Goal: Task Accomplishment & Management: Complete application form

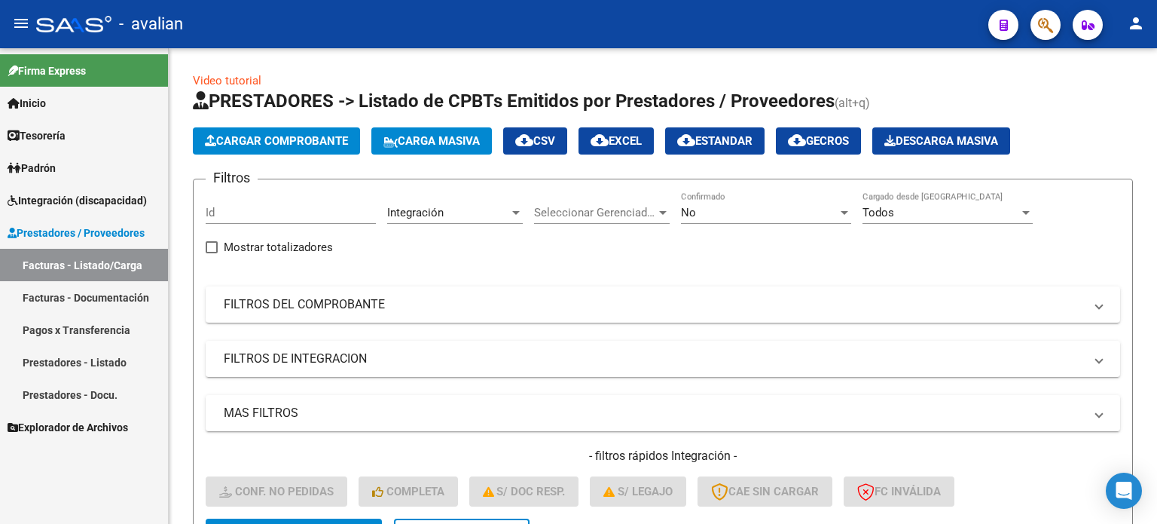
click at [80, 255] on link "Facturas - Listado/Carga" at bounding box center [84, 265] width 168 height 32
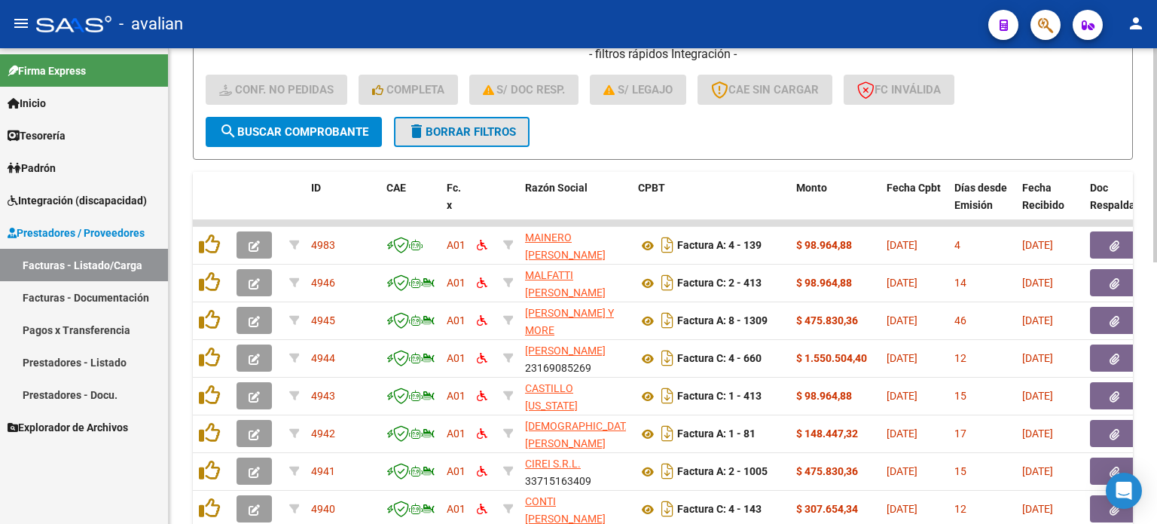
click at [475, 138] on button "delete Borrar Filtros" at bounding box center [462, 132] width 136 height 30
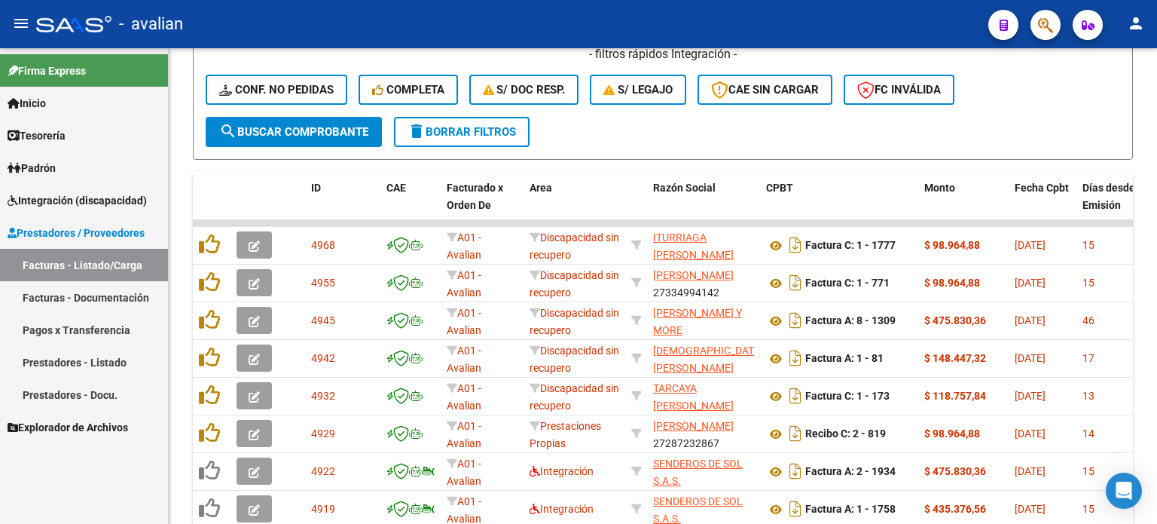
click at [108, 264] on link "Facturas - Listado/Carga" at bounding box center [84, 265] width 168 height 32
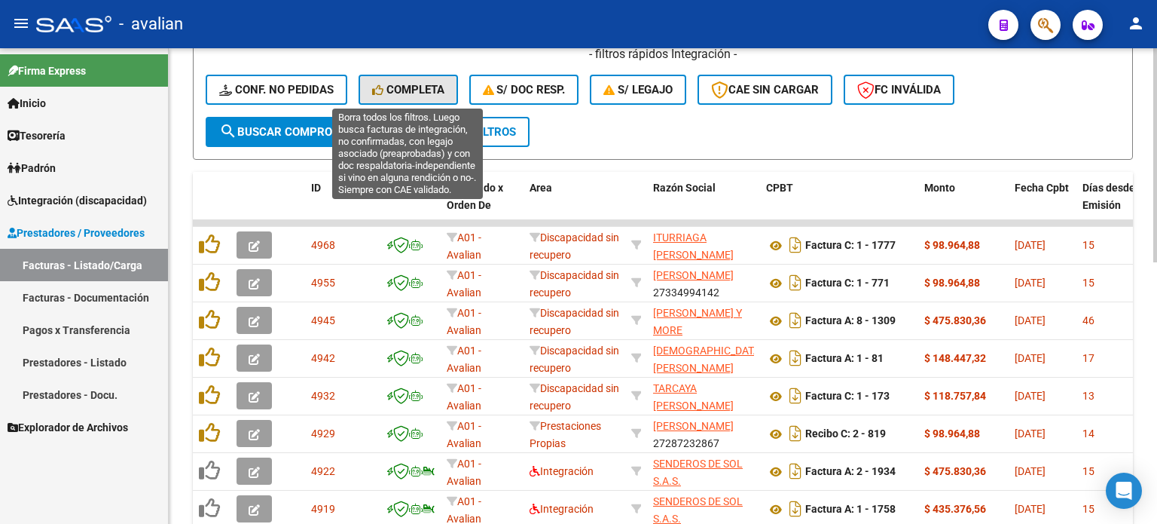
click at [431, 84] on span "Completa" at bounding box center [408, 90] width 72 height 14
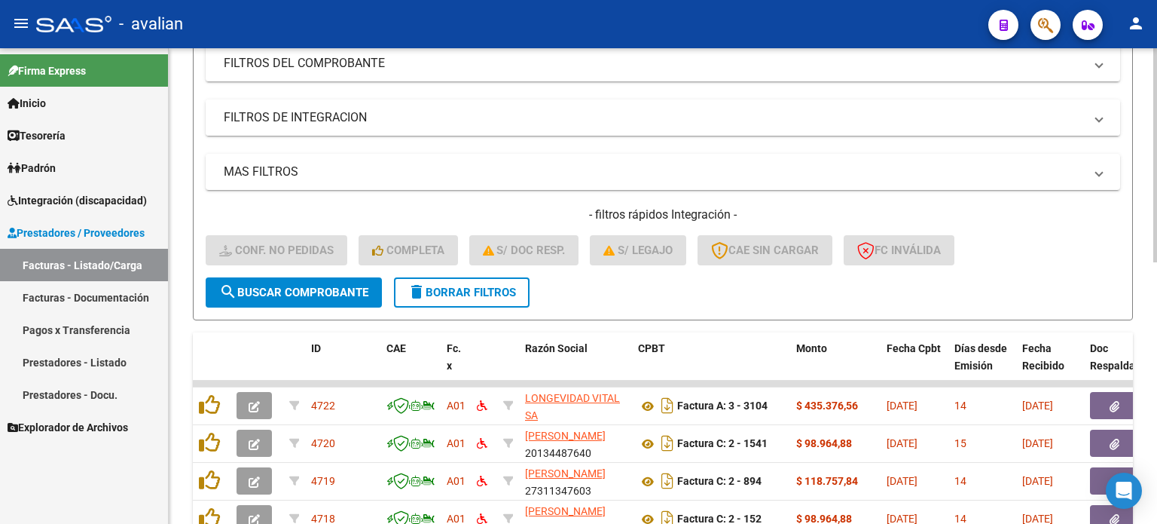
scroll to position [179, 0]
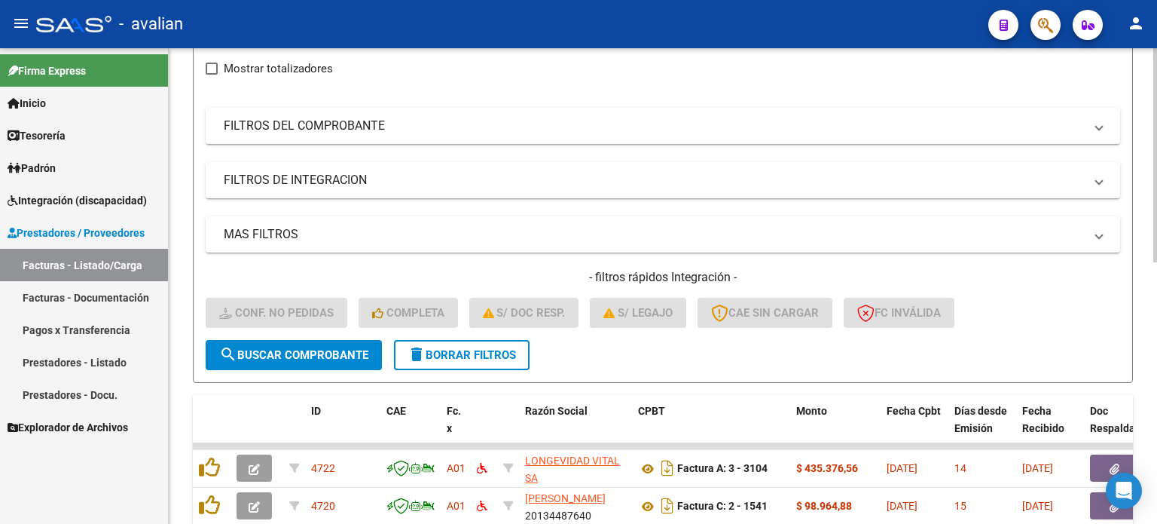
click at [549, 349] on form "Filtros Id Integración Area Seleccionar Gerenciador Seleccionar Gerenciador No …" at bounding box center [663, 191] width 940 height 383
click at [497, 354] on span "delete Borrar Filtros" at bounding box center [462, 355] width 108 height 14
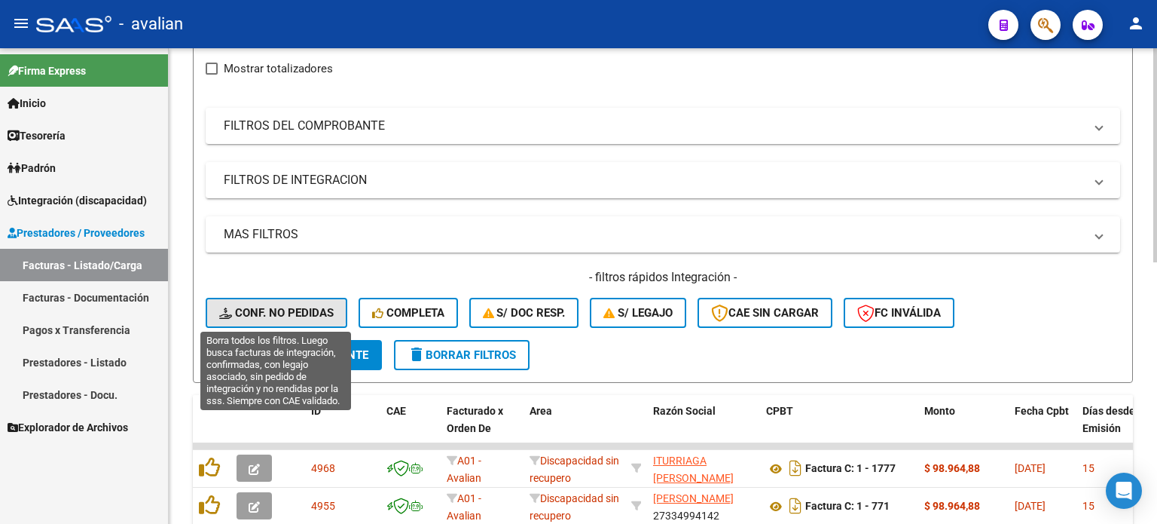
click at [253, 306] on span "Conf. no pedidas" at bounding box center [276, 313] width 115 height 14
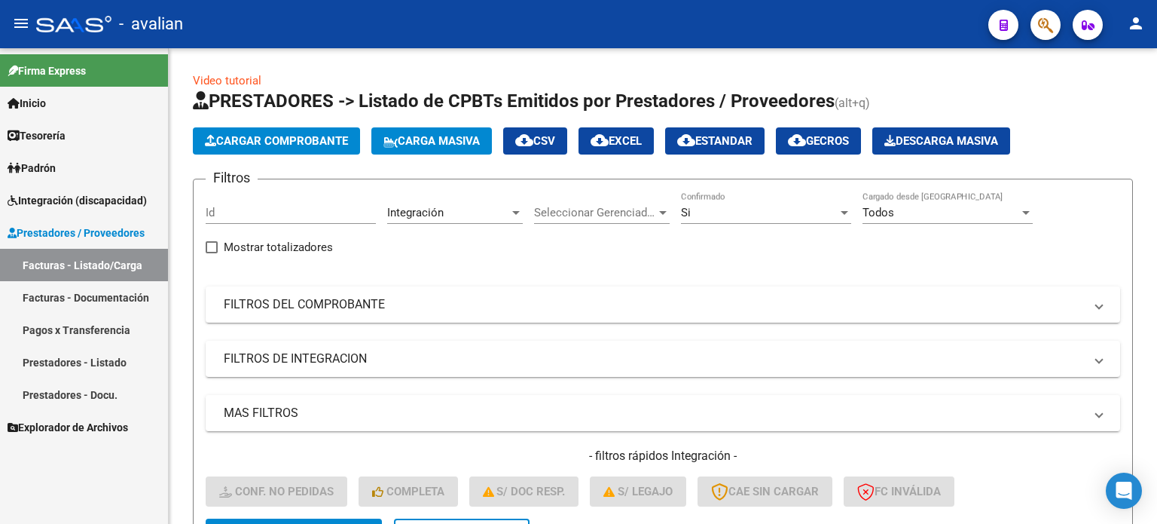
scroll to position [0, 0]
click at [36, 195] on span "Integración (discapacidad)" at bounding box center [77, 200] width 139 height 17
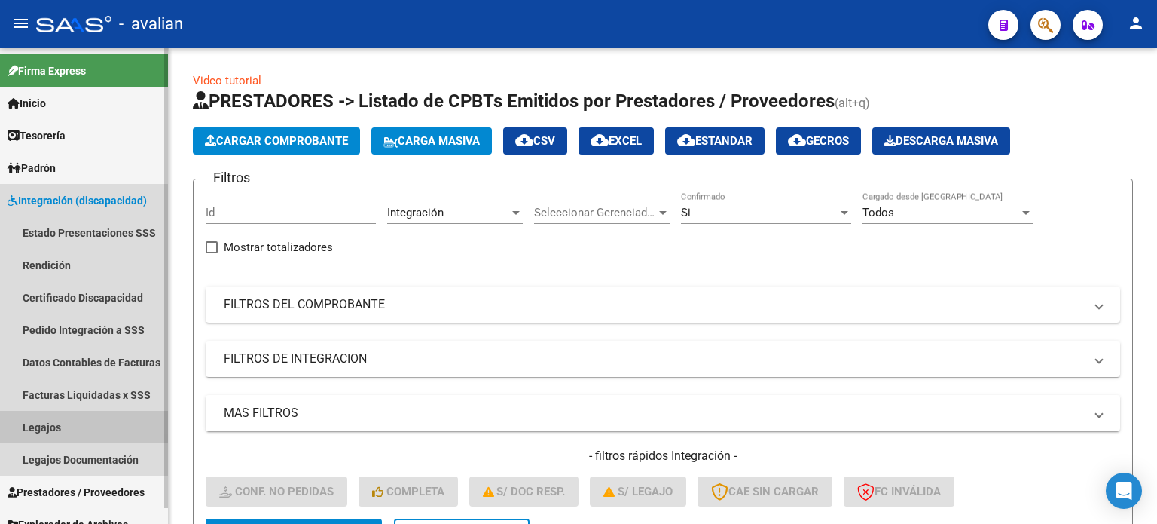
click at [36, 426] on link "Legajos" at bounding box center [84, 427] width 168 height 32
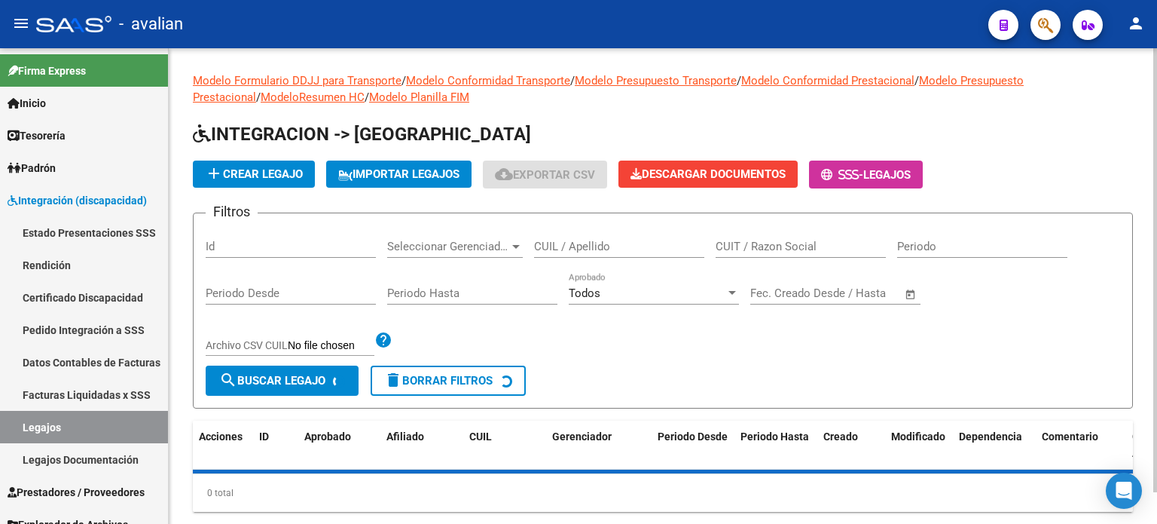
click at [651, 243] on input "CUIL / Apellido" at bounding box center [619, 247] width 170 height 14
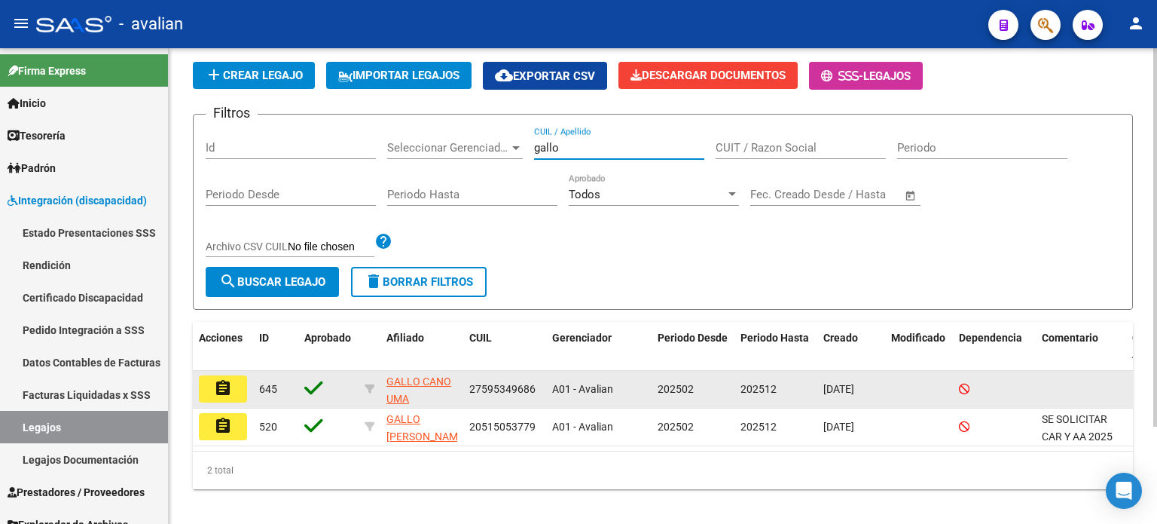
scroll to position [100, 0]
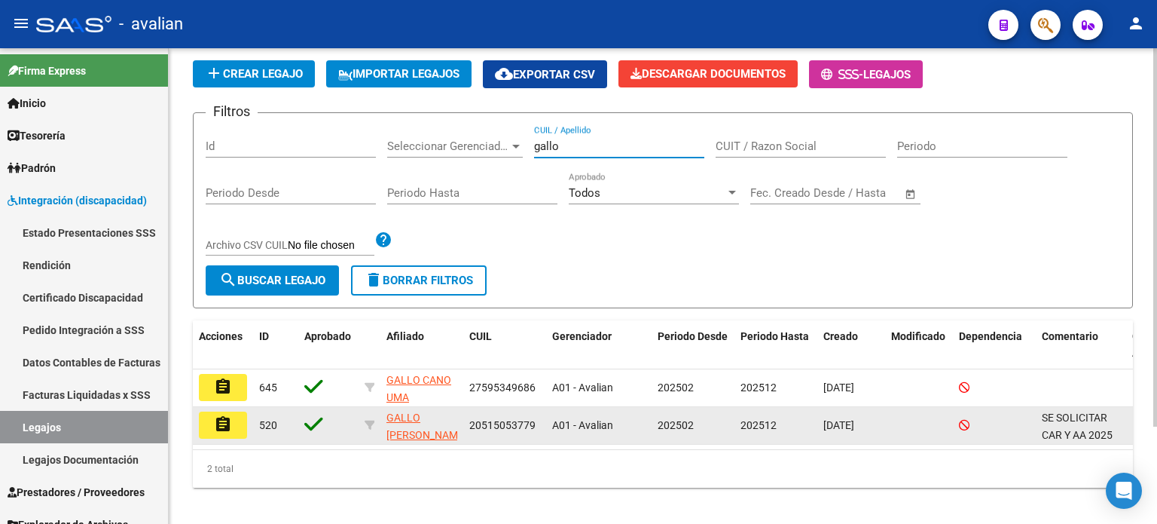
type input "gallo"
click at [224, 420] on mat-icon "assignment" at bounding box center [223, 424] width 18 height 18
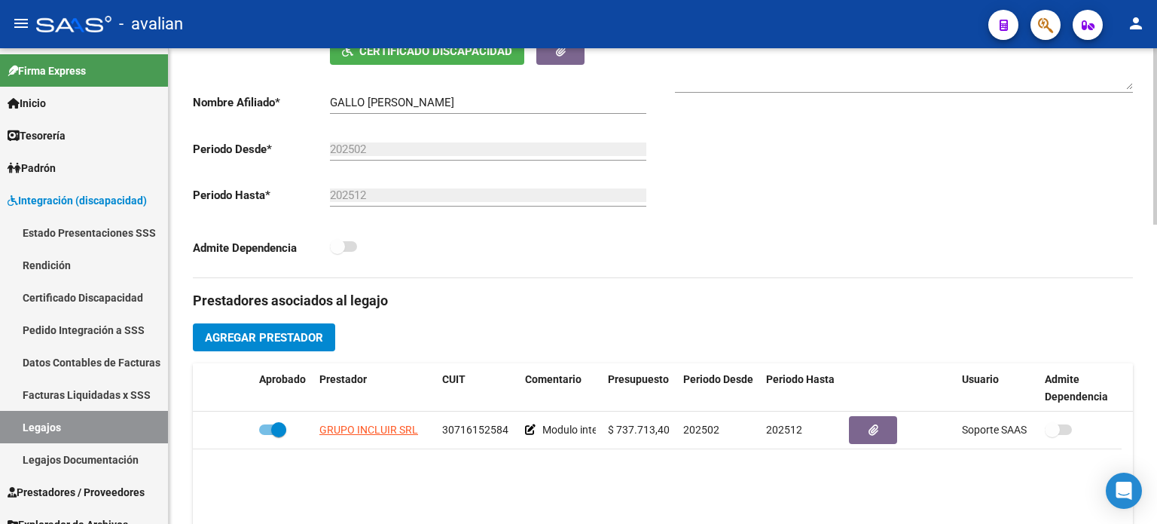
scroll to position [351, 0]
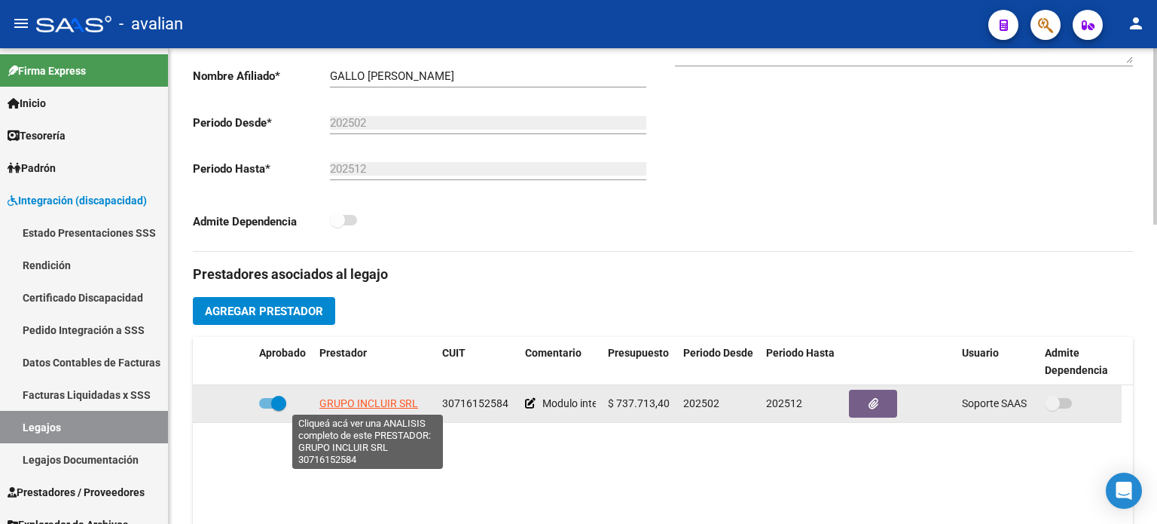
click at [376, 403] on span "GRUPO INCLUIR SRL" at bounding box center [368, 403] width 99 height 12
type textarea "30716152584"
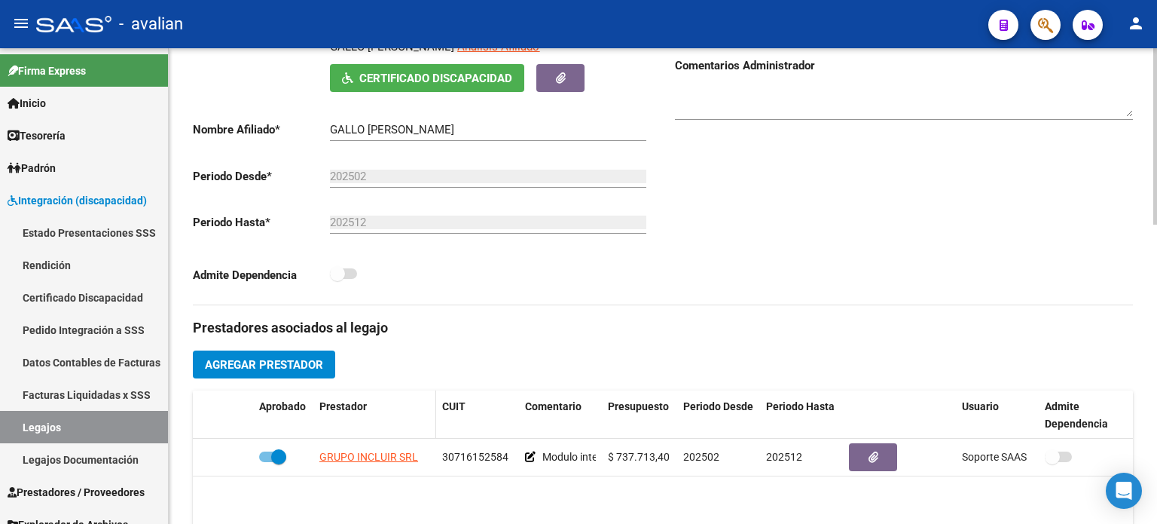
scroll to position [301, 0]
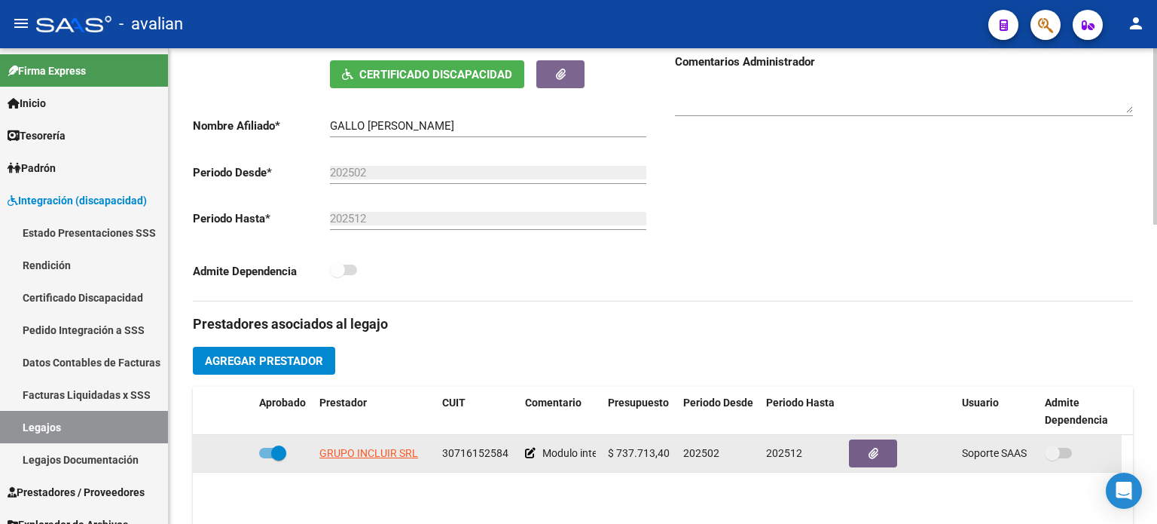
drag, startPoint x: 389, startPoint y: 459, endPoint x: 390, endPoint y: 451, distance: 7.6
click at [389, 459] on app-link-go-to "GRUPO INCLUIR SRL" at bounding box center [368, 452] width 99 height 17
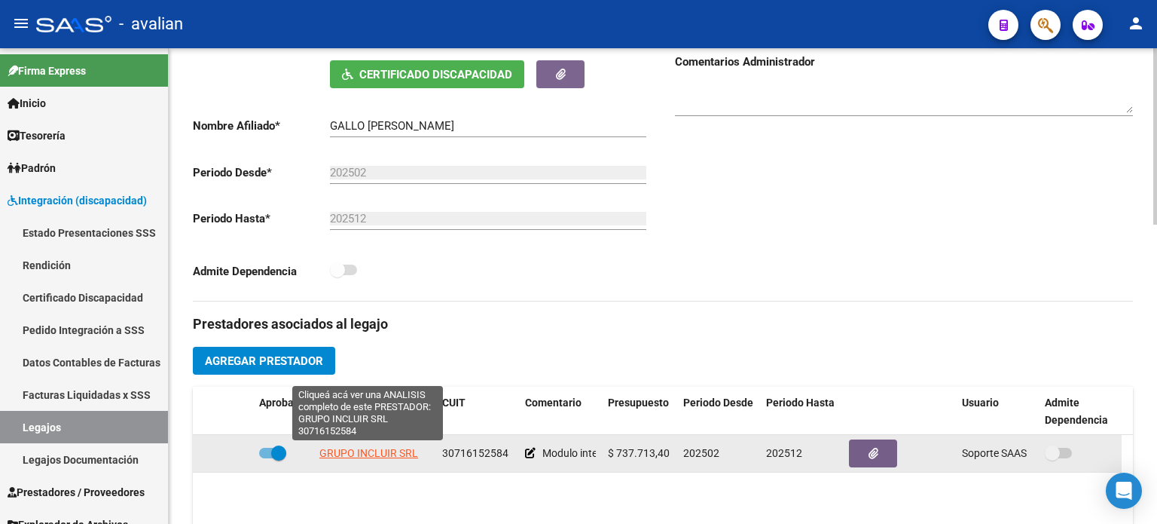
click at [391, 448] on span "GRUPO INCLUIR SRL" at bounding box center [368, 453] width 99 height 12
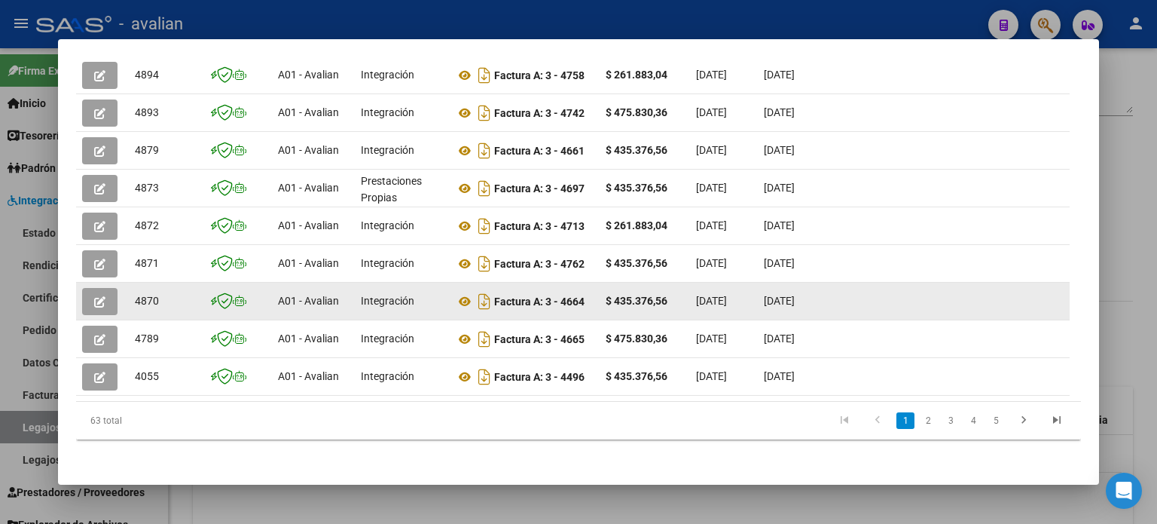
scroll to position [463, 0]
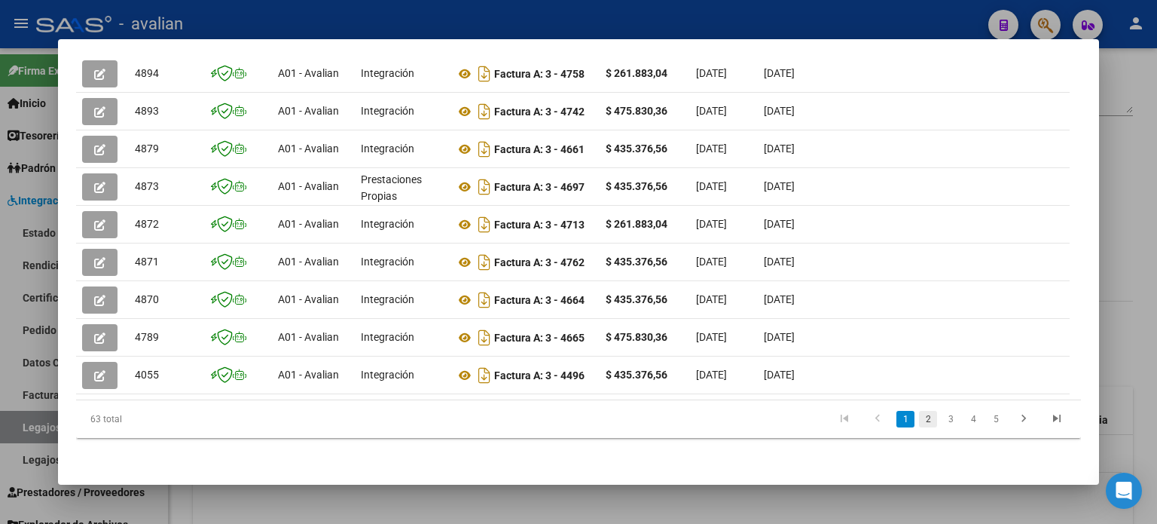
click at [924, 420] on link "2" at bounding box center [928, 419] width 18 height 17
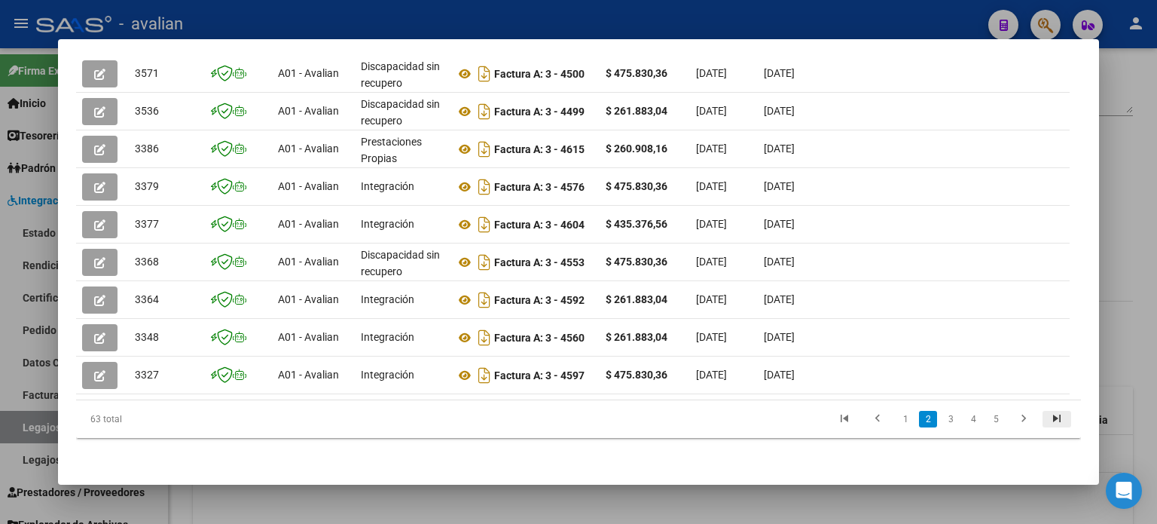
click at [1047, 414] on icon "go to last page" at bounding box center [1057, 420] width 20 height 18
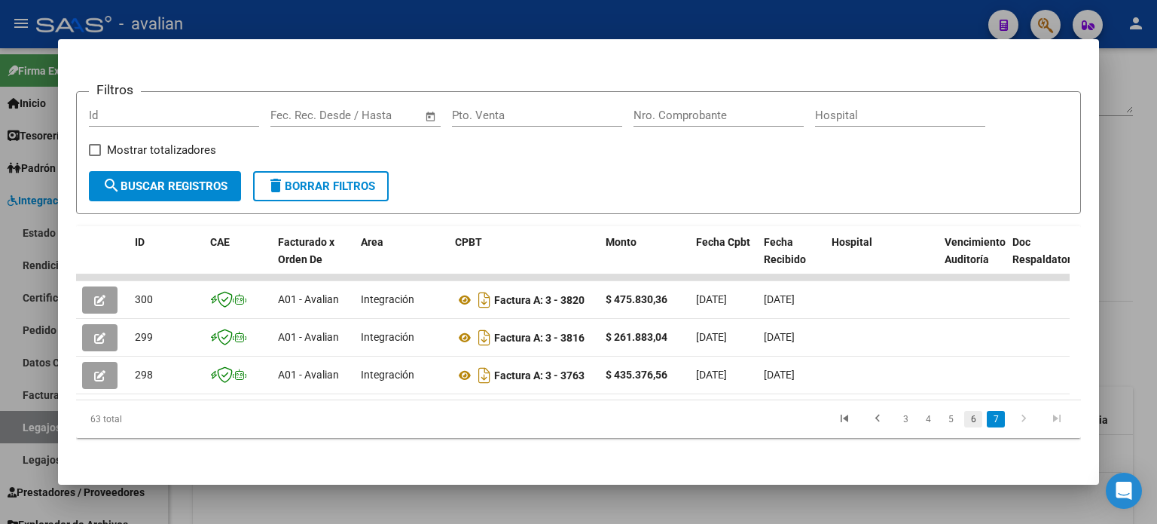
click at [964, 417] on link "6" at bounding box center [973, 419] width 18 height 17
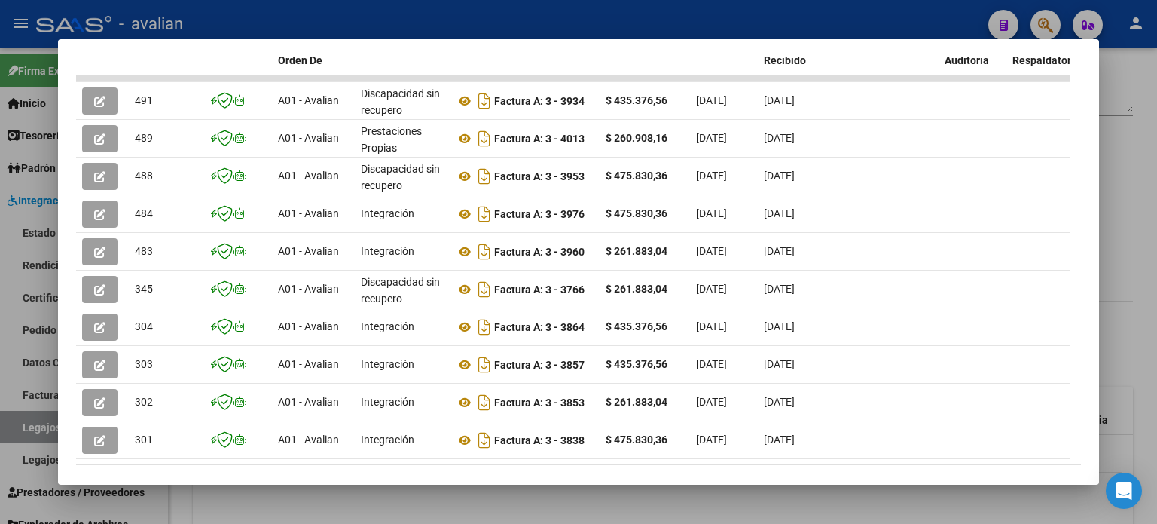
scroll to position [463, 0]
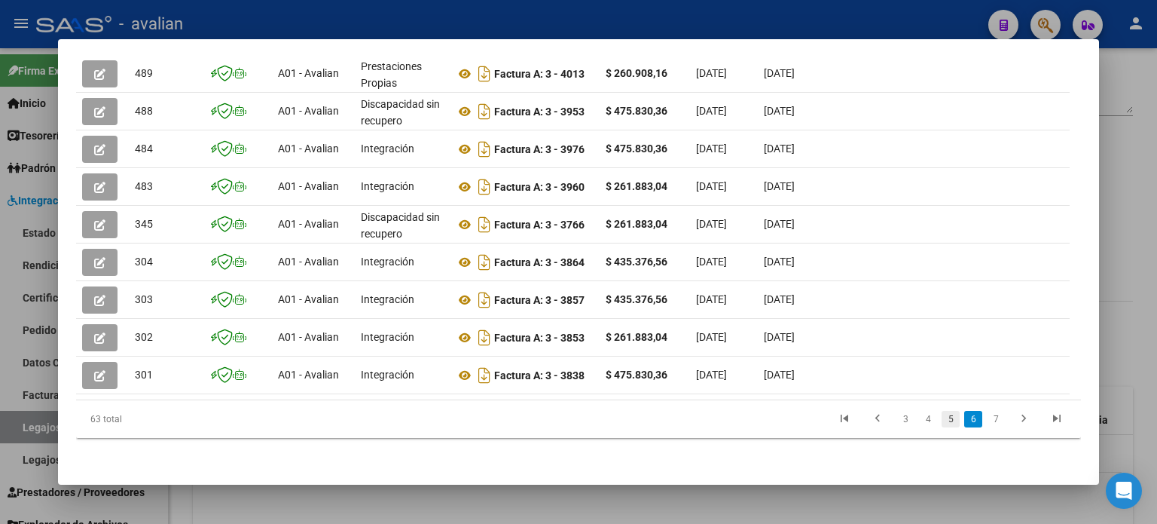
click at [942, 424] on link "5" at bounding box center [951, 419] width 18 height 17
click at [922, 423] on link "4" at bounding box center [928, 419] width 18 height 17
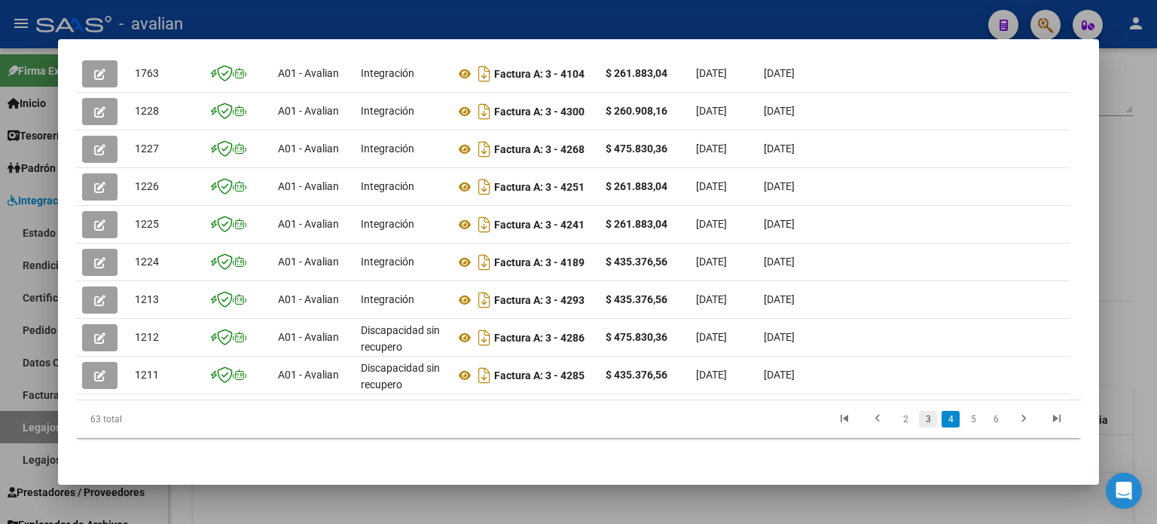
click at [919, 418] on link "3" at bounding box center [928, 419] width 18 height 17
click at [924, 414] on link "2" at bounding box center [928, 419] width 18 height 17
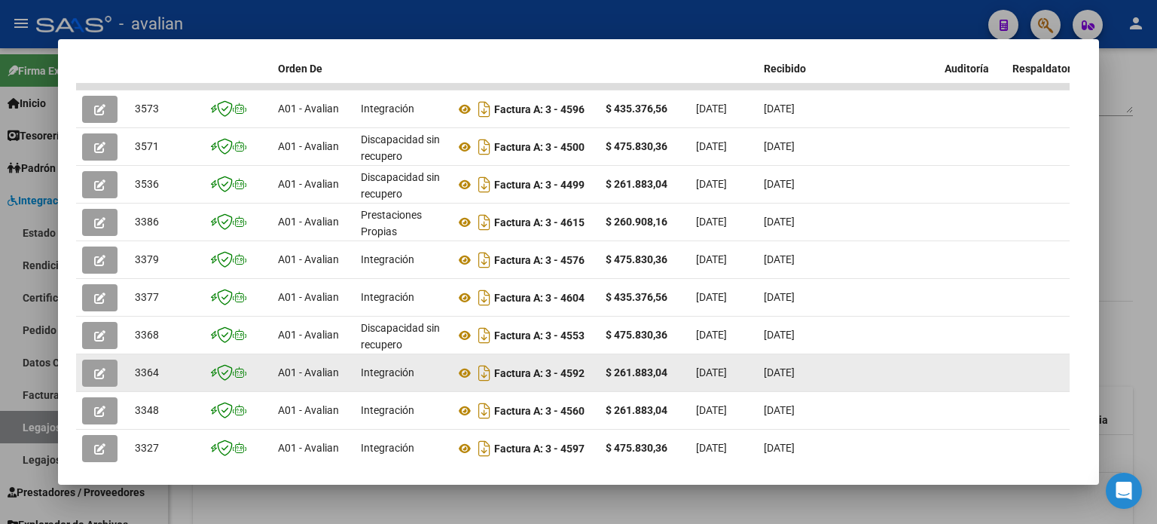
scroll to position [362, 0]
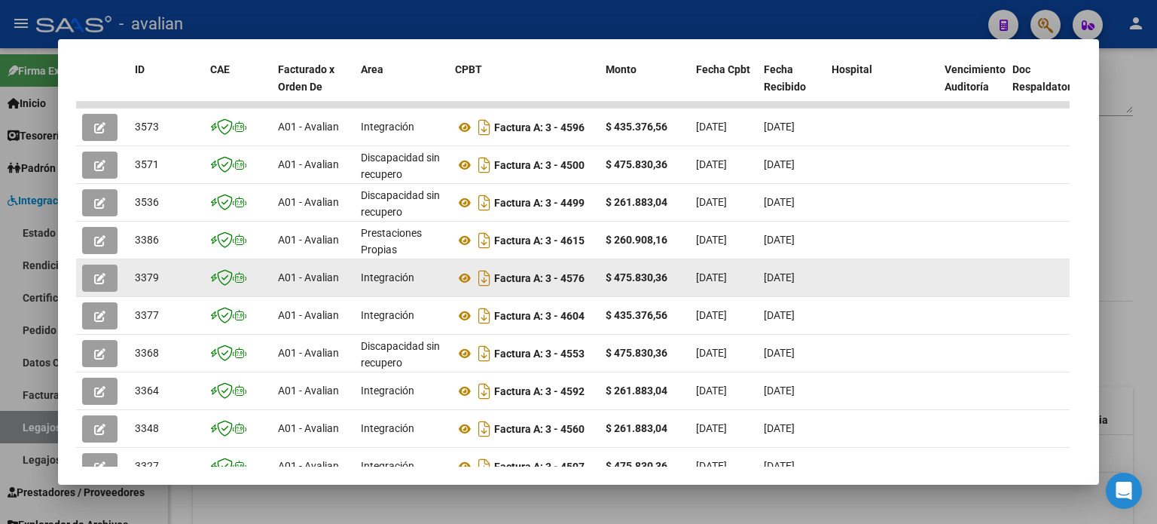
click at [96, 273] on icon "button" at bounding box center [99, 278] width 11 height 11
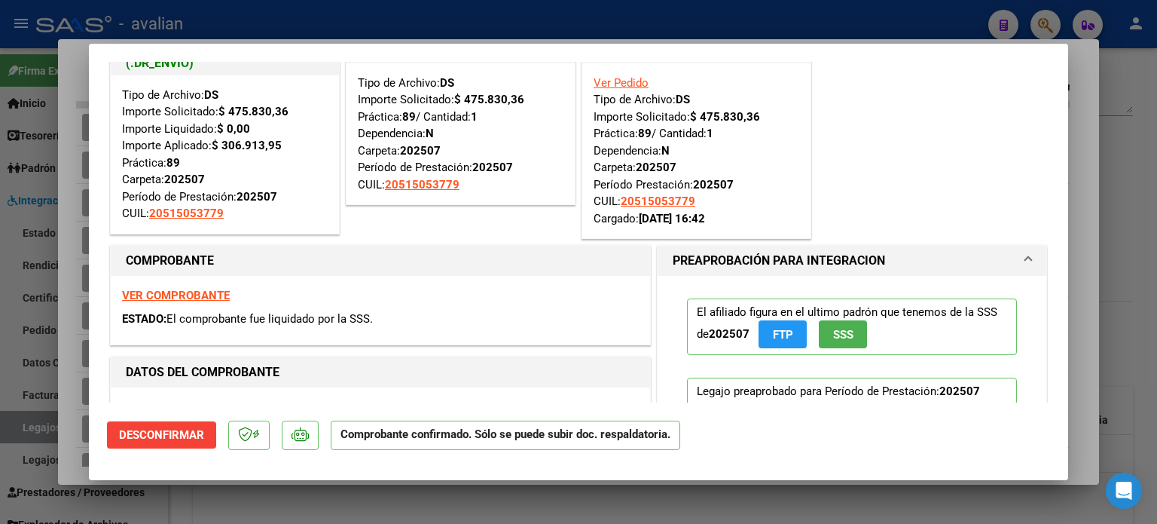
scroll to position [0, 0]
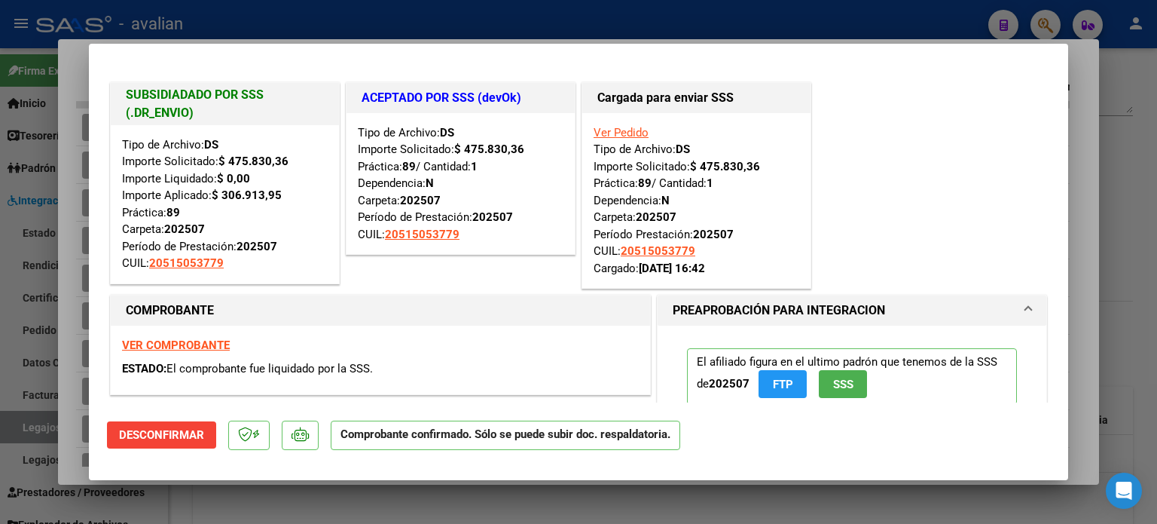
type input "$ 0,00"
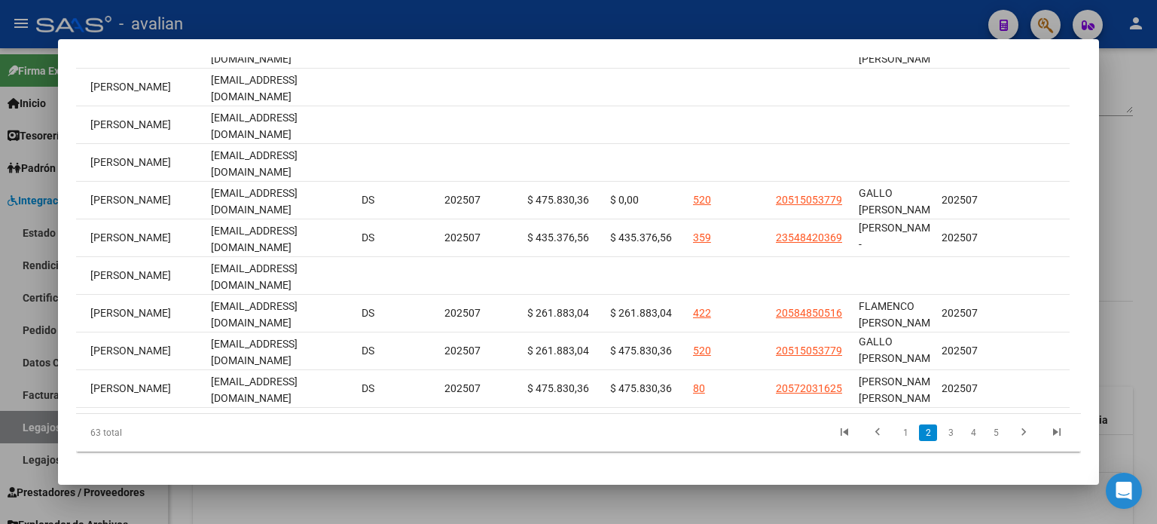
scroll to position [463, 0]
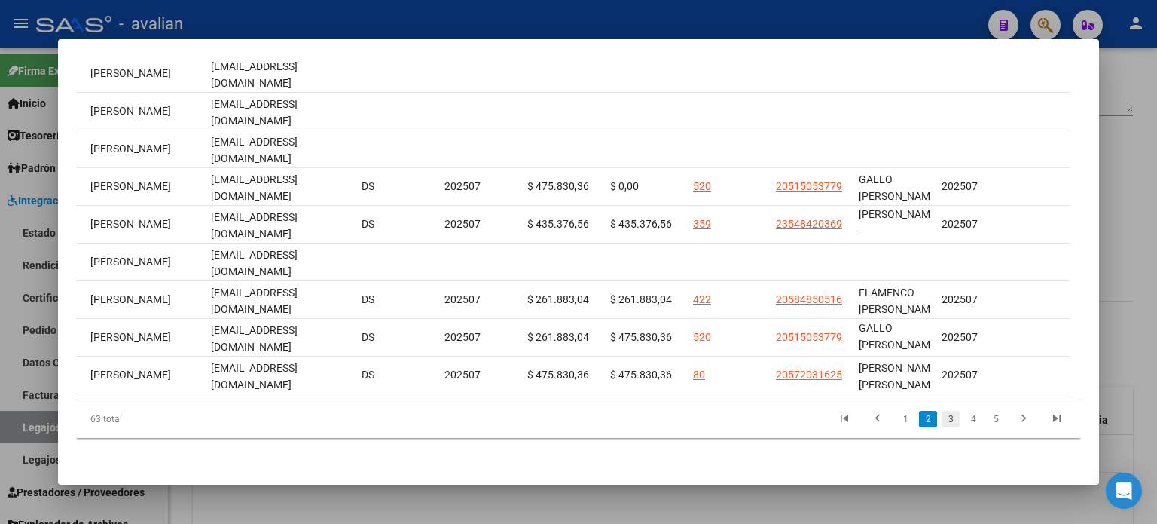
click at [942, 417] on link "3" at bounding box center [951, 419] width 18 height 17
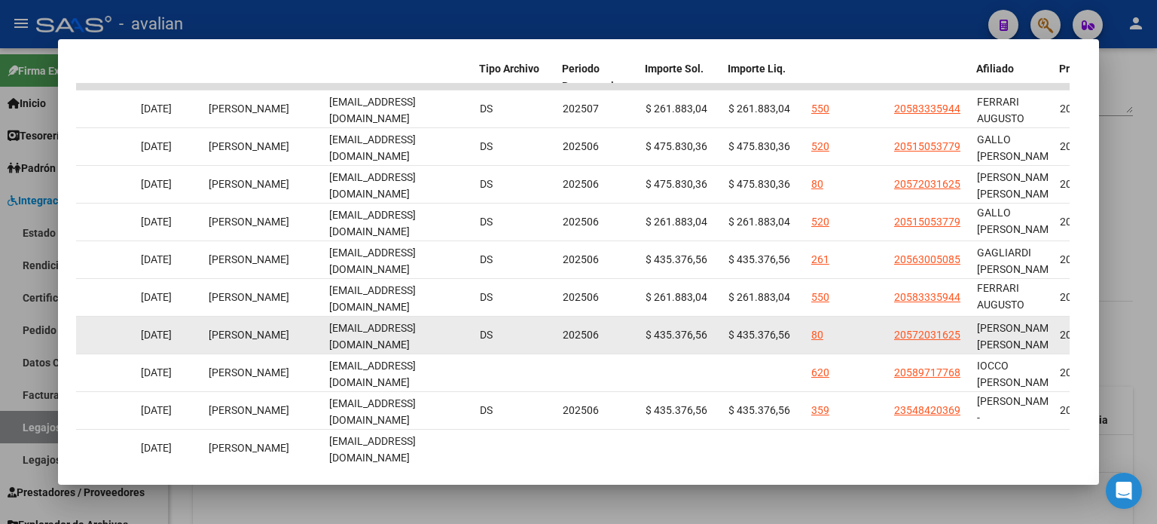
scroll to position [362, 0]
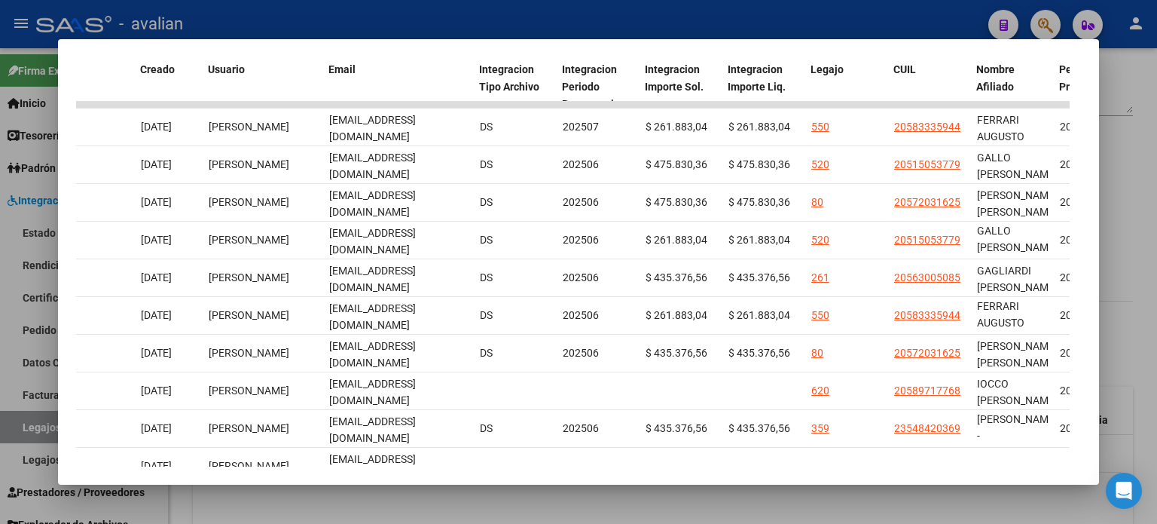
click at [334, 495] on div at bounding box center [578, 262] width 1157 height 524
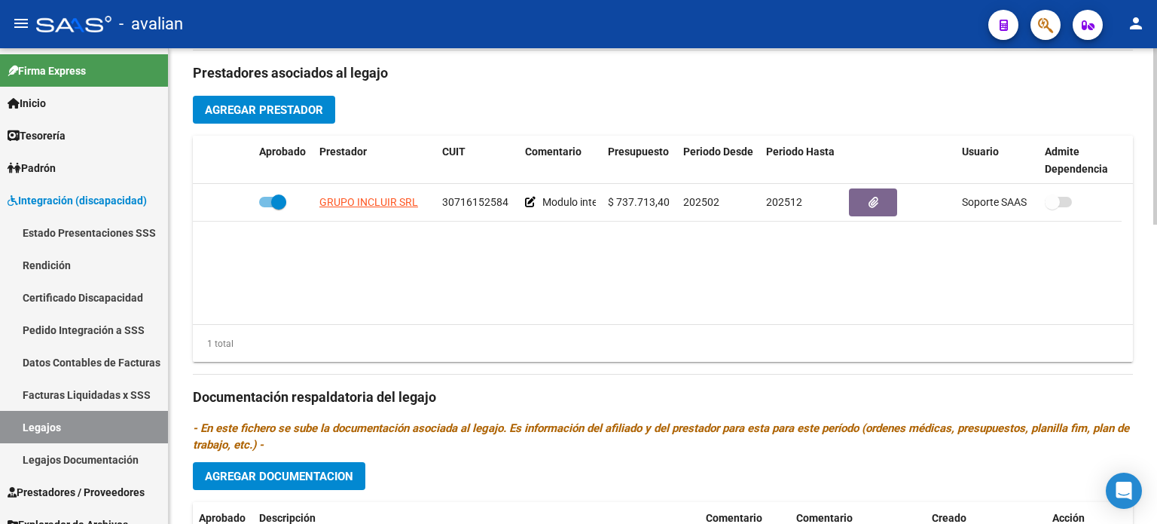
scroll to position [551, 0]
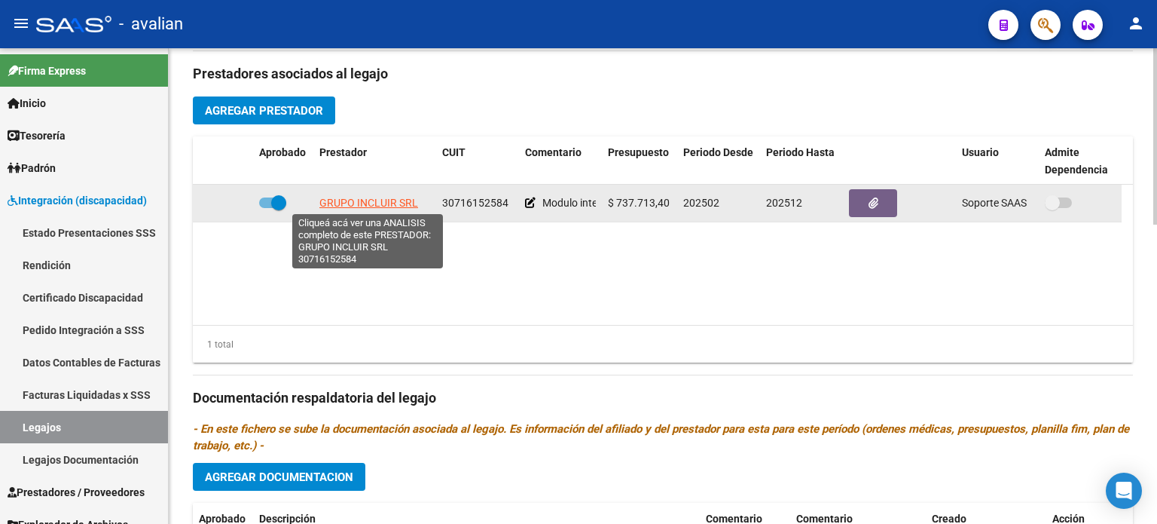
click at [370, 197] on span "GRUPO INCLUIR SRL" at bounding box center [368, 203] width 99 height 12
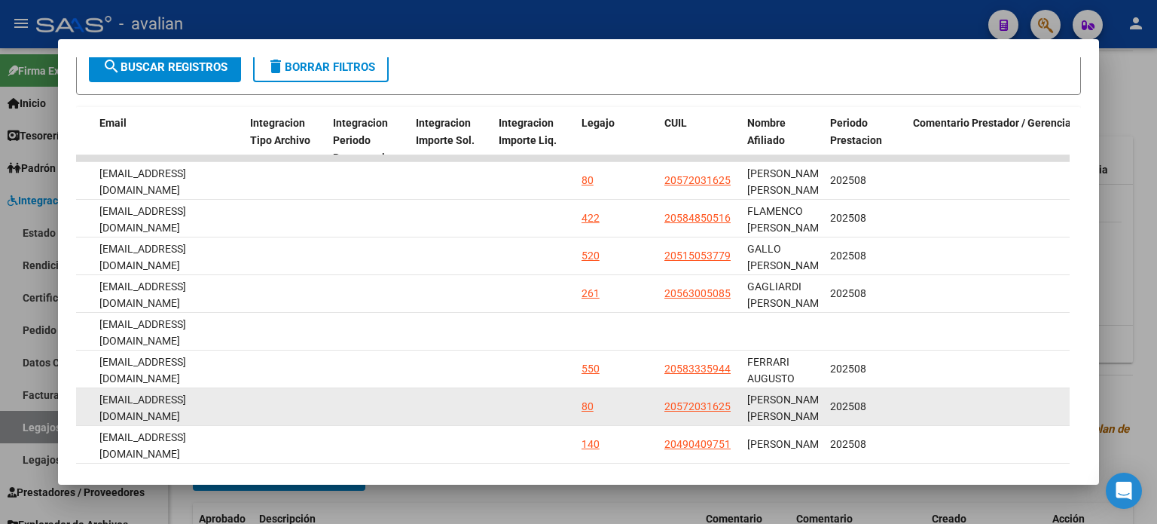
scroll to position [301, 0]
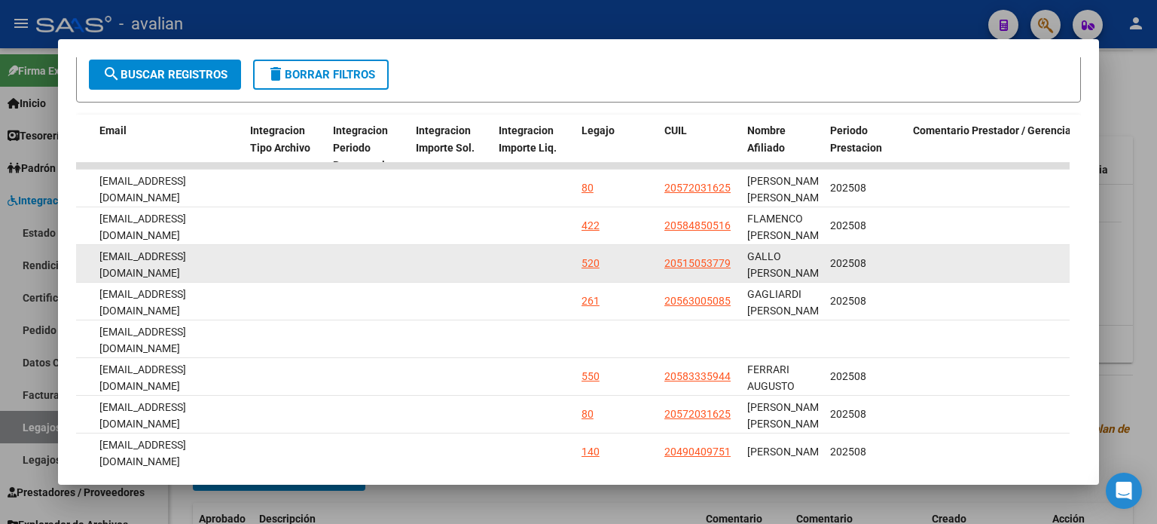
click at [594, 261] on div "520" at bounding box center [591, 263] width 18 height 17
click at [586, 259] on div "520" at bounding box center [591, 263] width 18 height 17
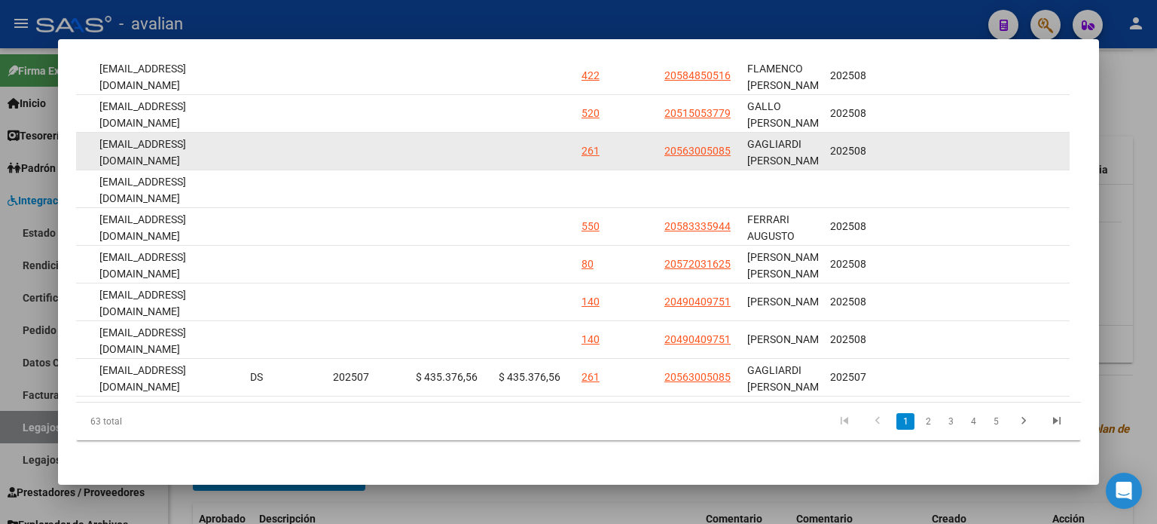
scroll to position [452, 0]
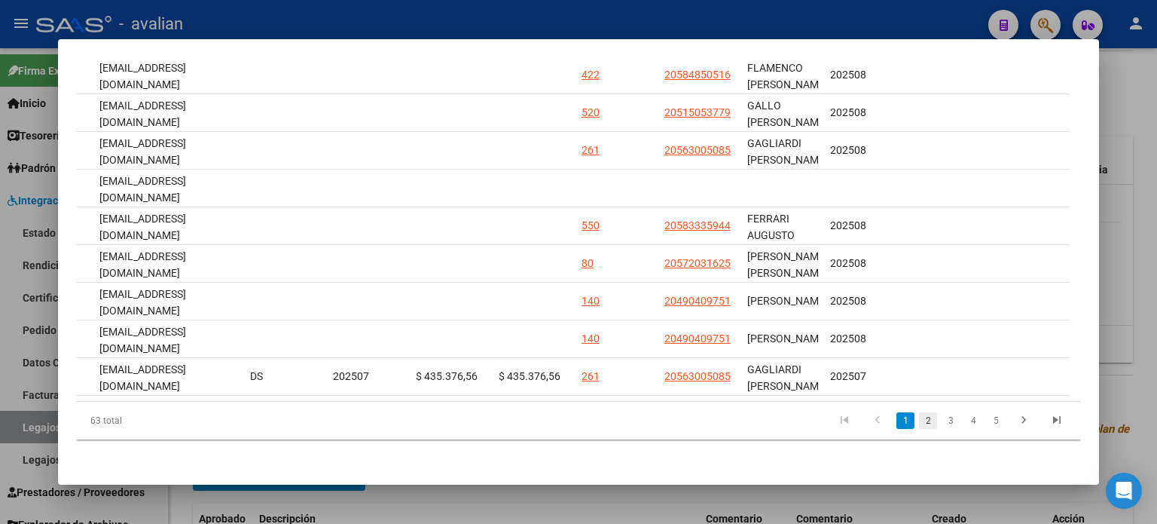
click at [919, 429] on link "2" at bounding box center [928, 420] width 18 height 17
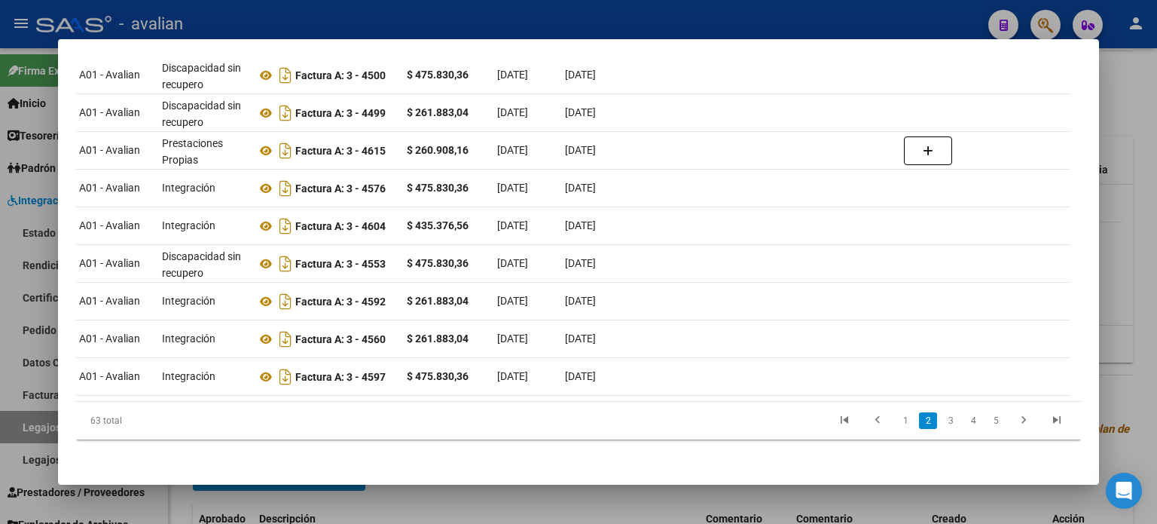
scroll to position [0, 0]
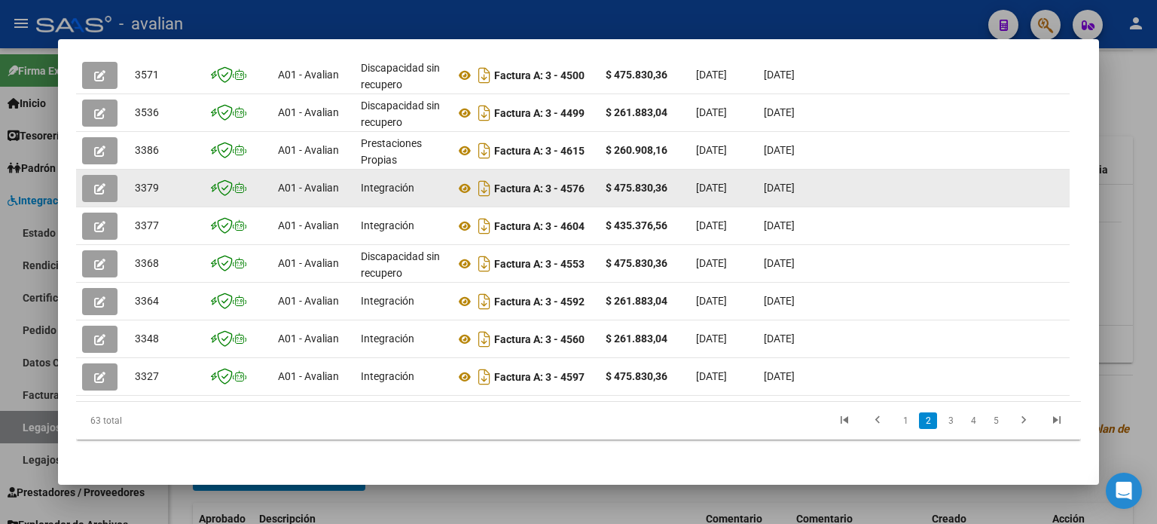
click at [91, 184] on button "button" at bounding box center [99, 188] width 35 height 27
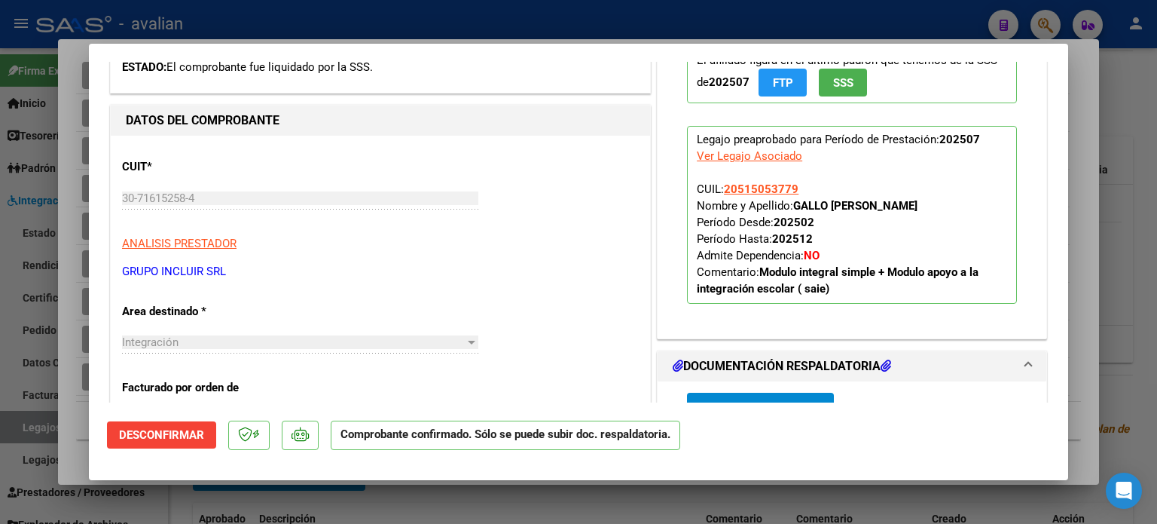
scroll to position [552, 0]
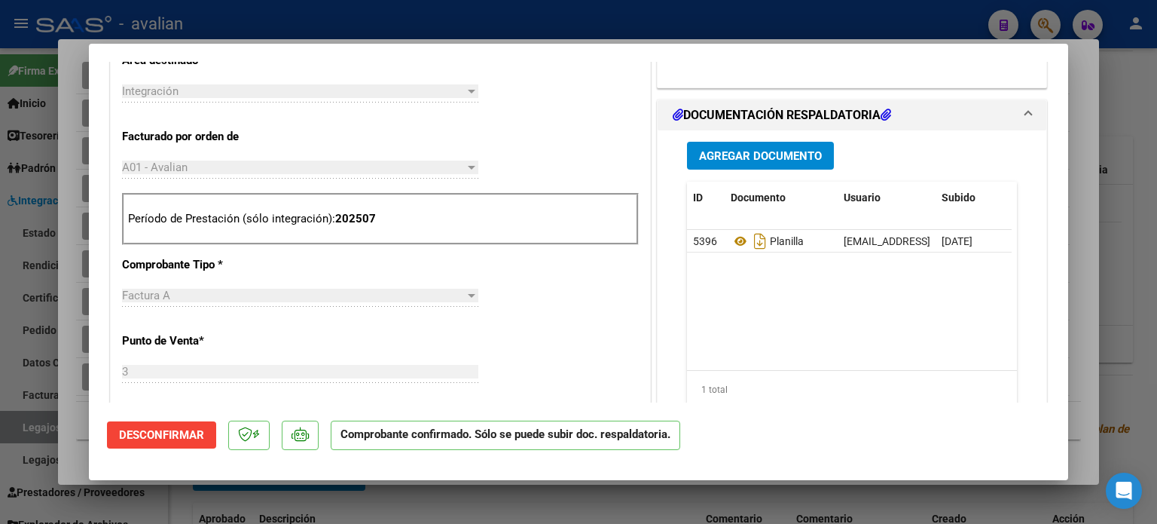
type input "$ 0,00"
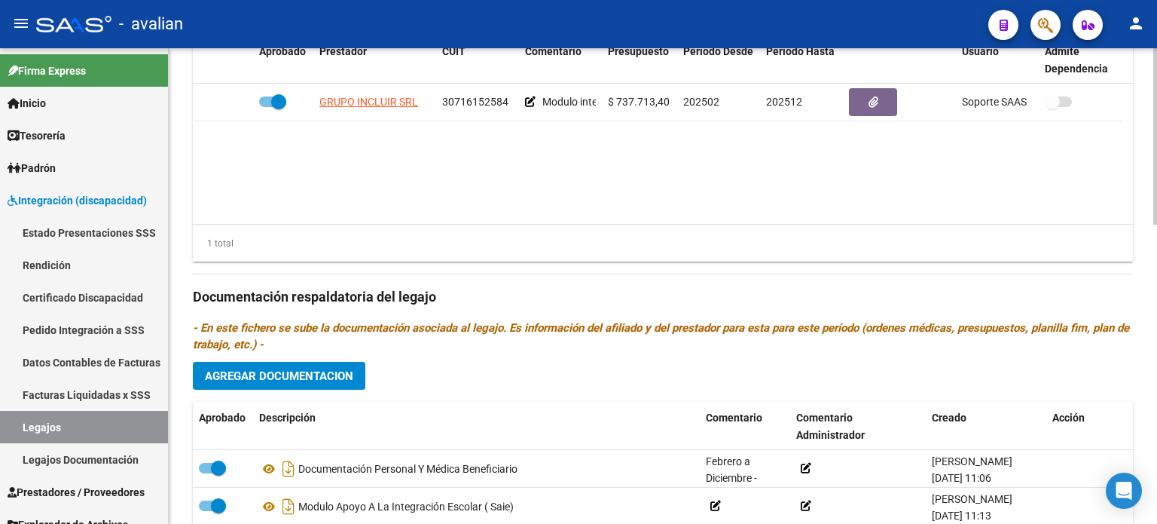
scroll to position [502, 0]
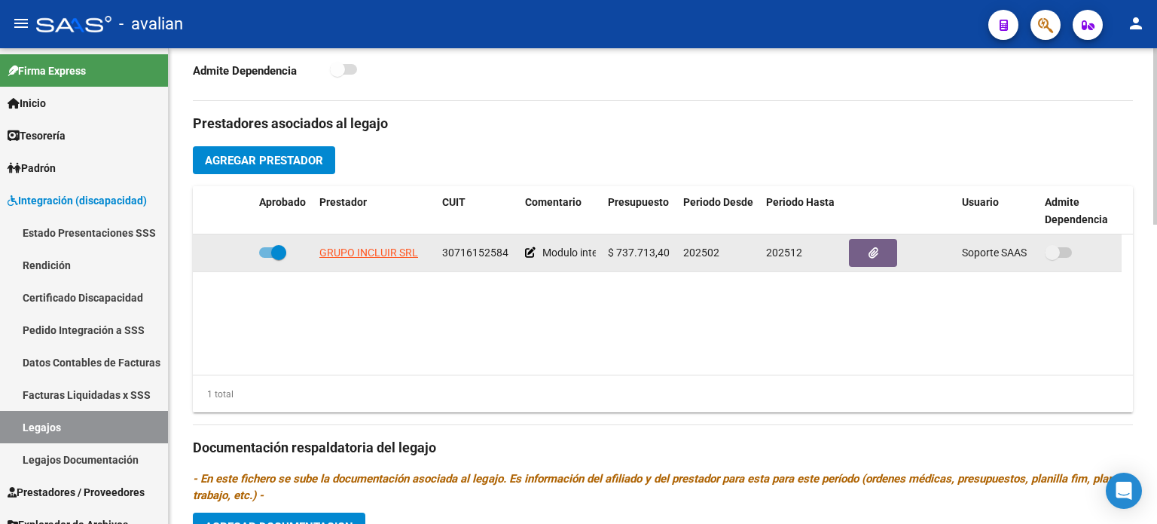
click at [645, 250] on span "$ 737.713,40" at bounding box center [639, 252] width 62 height 12
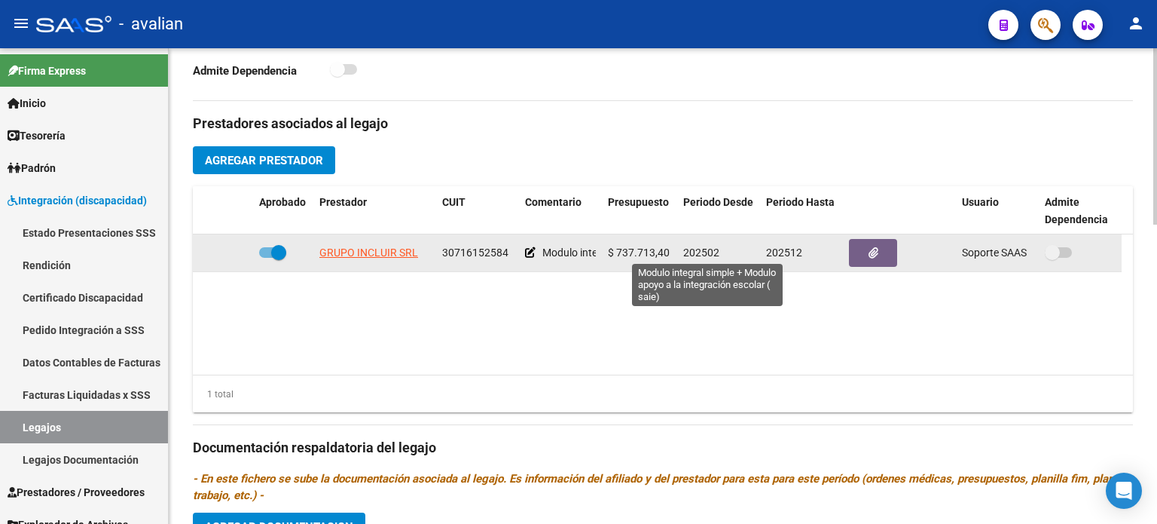
click at [576, 252] on span "Modulo integral simple + Modulo apoyo a la integración escolar ( saie)" at bounding box center [704, 252] width 324 height 12
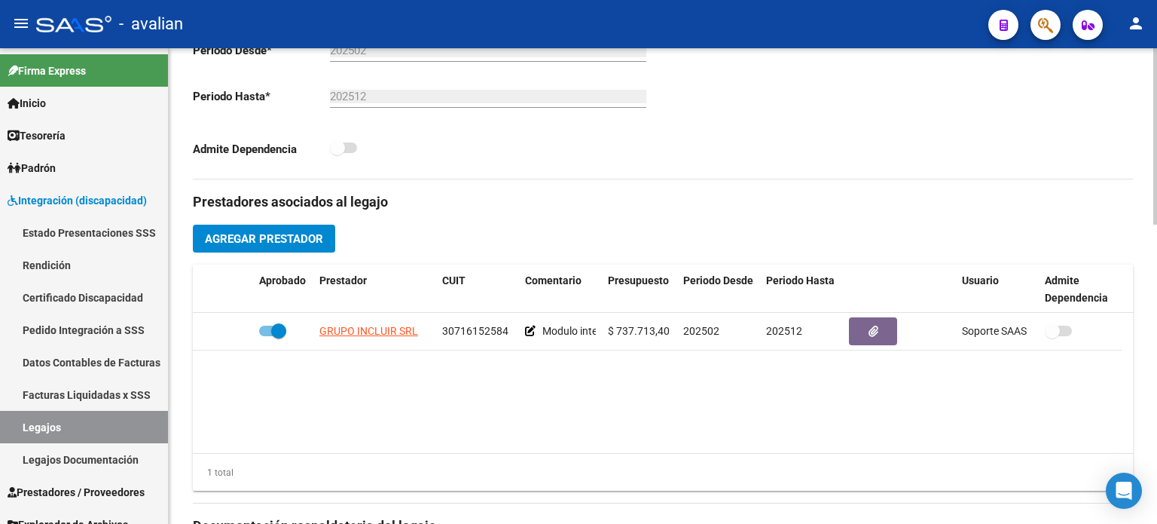
scroll to position [301, 0]
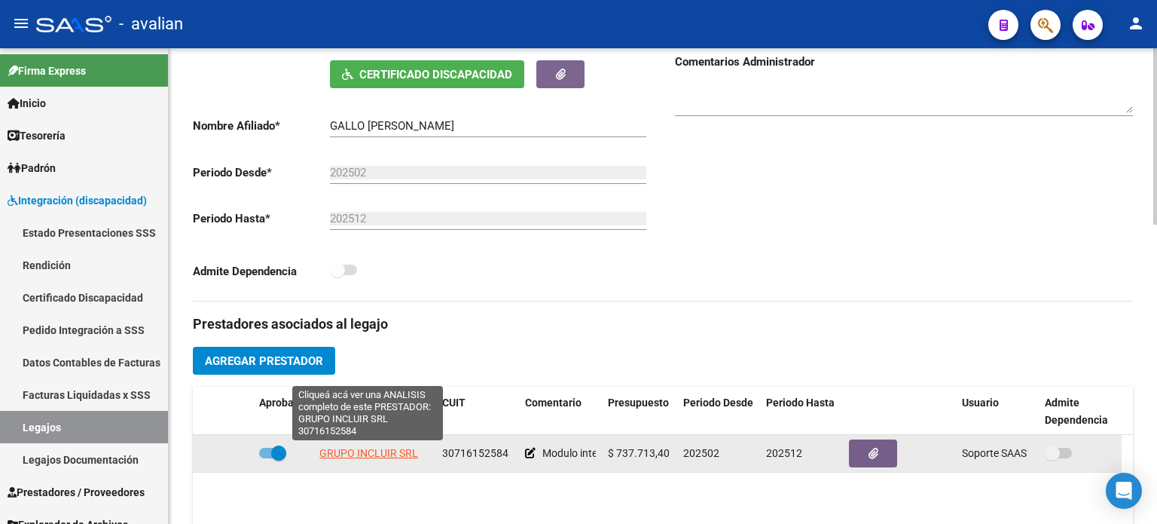
click at [351, 451] on span "GRUPO INCLUIR SRL" at bounding box center [368, 453] width 99 height 12
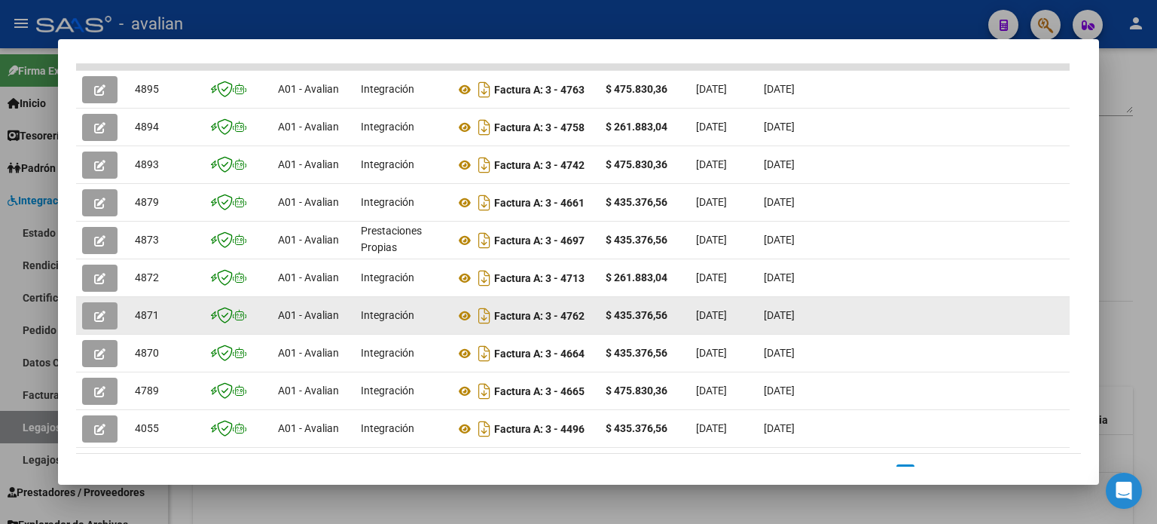
scroll to position [402, 0]
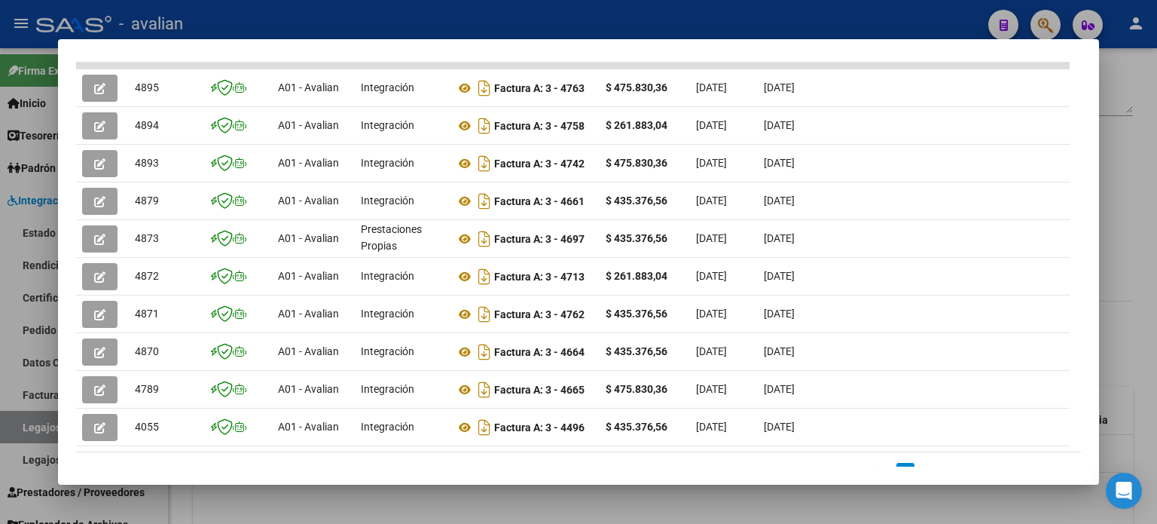
drag, startPoint x: 268, startPoint y: 448, endPoint x: 454, endPoint y: 448, distance: 186.1
click at [454, 448] on datatable-body "4895 A01 - Avalian Integración Factura A: 3 - 4763 $ 475.830,36 [DATE] [DATE] -…" at bounding box center [573, 257] width 994 height 389
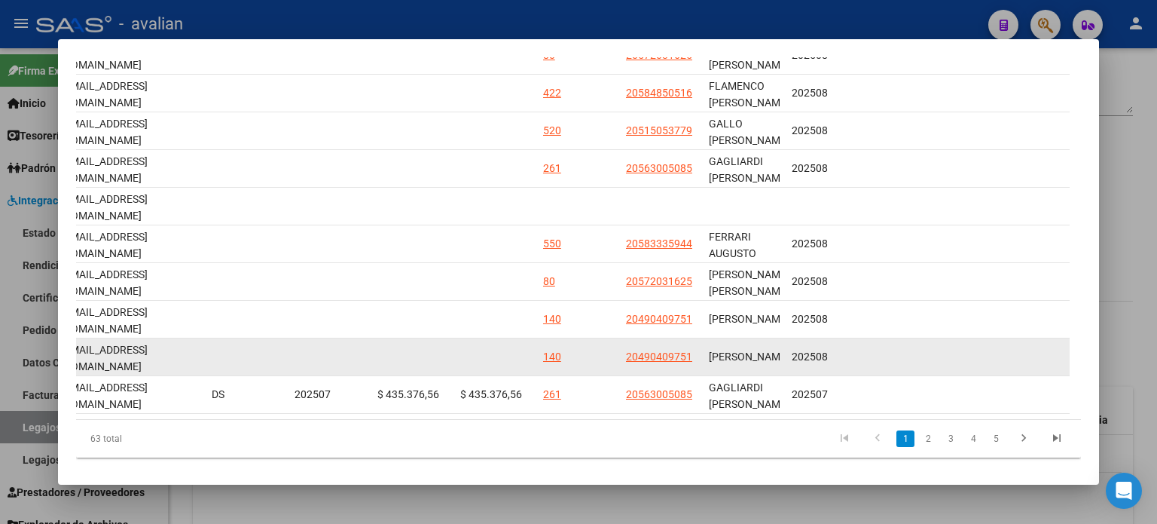
scroll to position [452, 0]
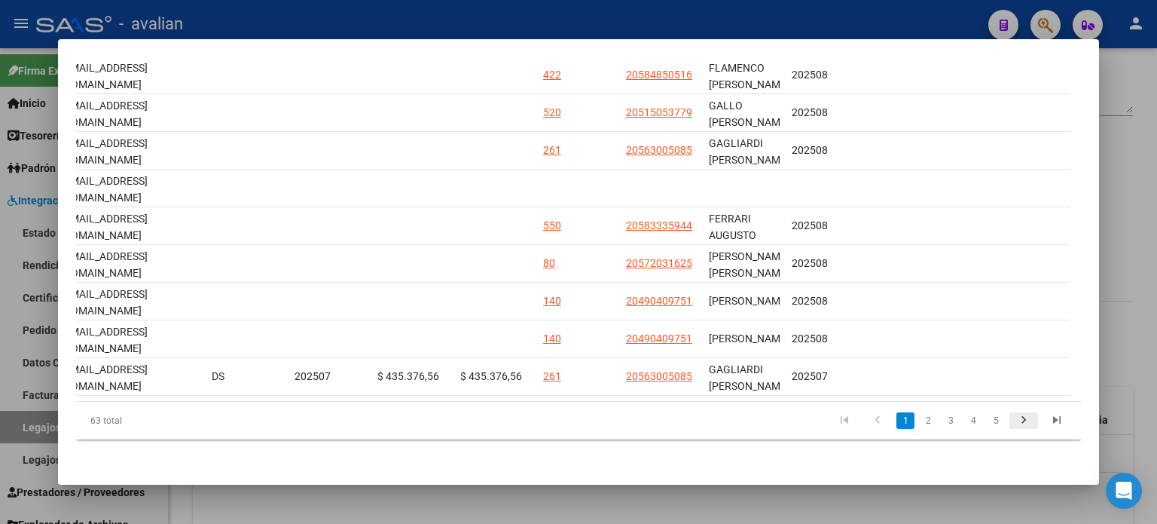
click at [1014, 428] on icon "go to next page" at bounding box center [1024, 422] width 20 height 18
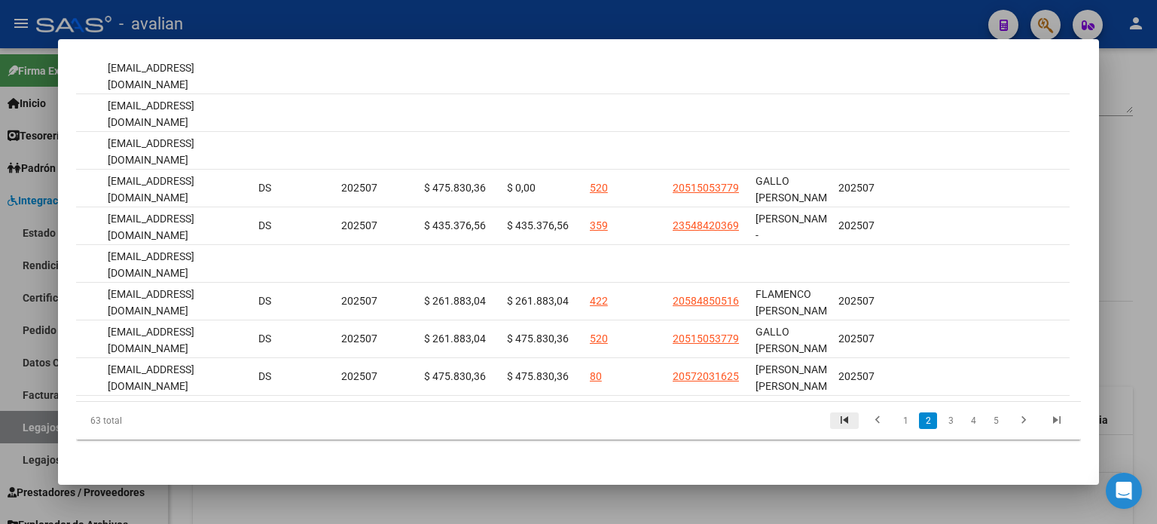
scroll to position [0, 1885]
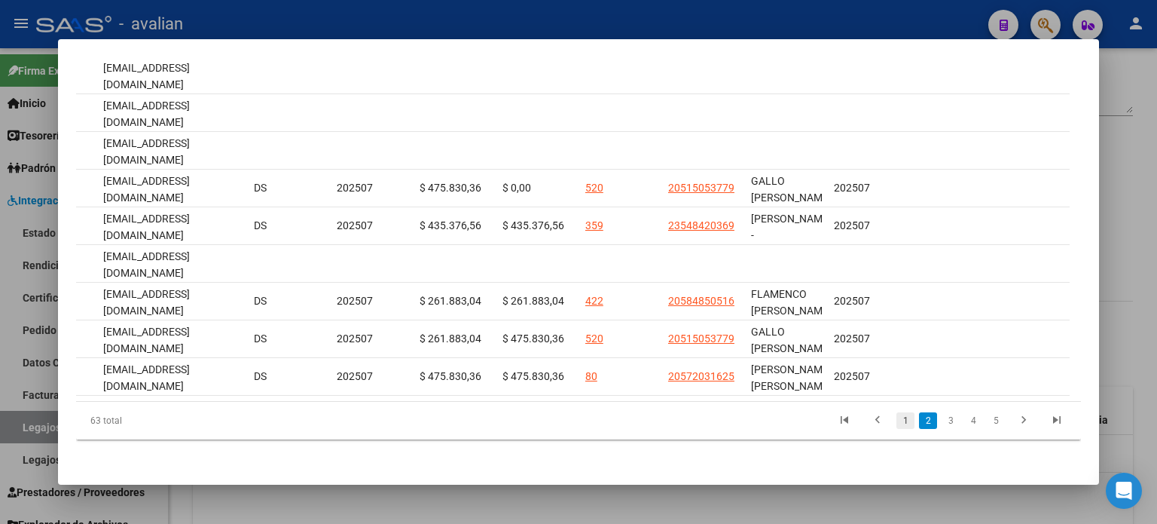
drag, startPoint x: 912, startPoint y: 433, endPoint x: 900, endPoint y: 430, distance: 13.2
click at [919, 429] on link "2" at bounding box center [928, 420] width 18 height 17
click at [897, 429] on link "1" at bounding box center [906, 420] width 18 height 17
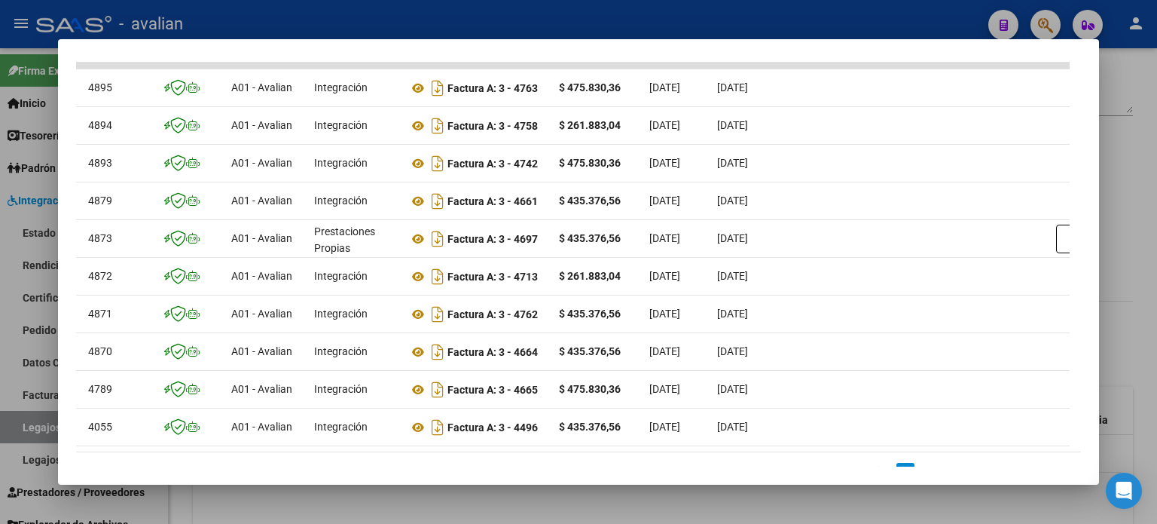
scroll to position [0, 0]
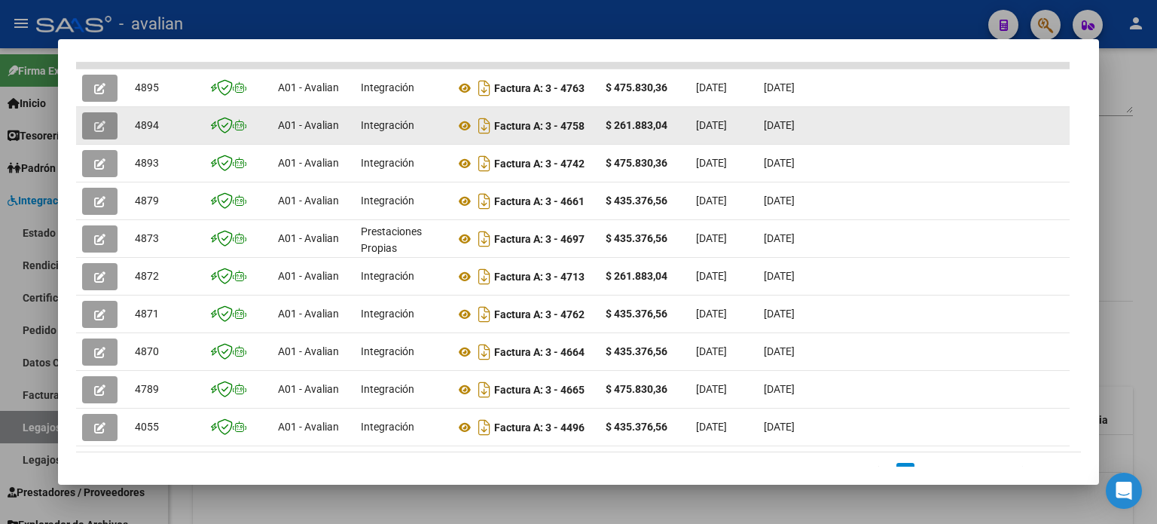
click at [87, 121] on button "button" at bounding box center [99, 125] width 35 height 27
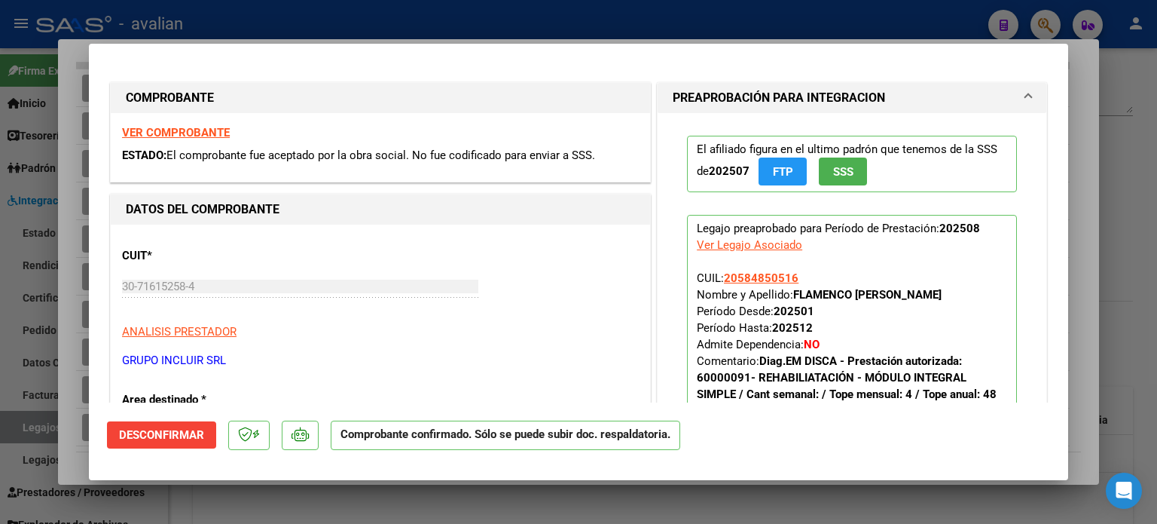
click at [157, 136] on strong "VER COMPROBANTE" at bounding box center [176, 133] width 108 height 14
type input "$ 0,00"
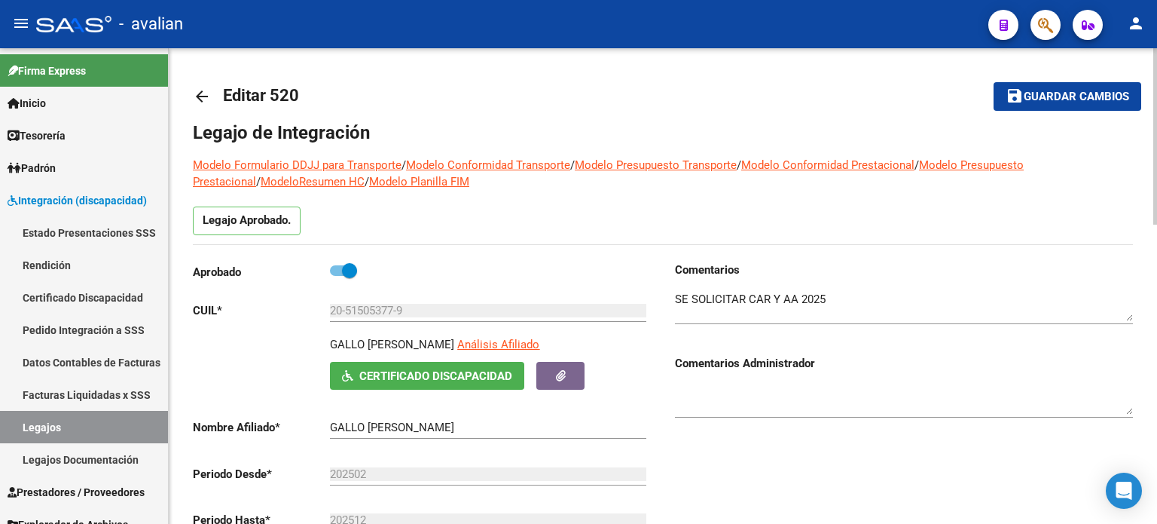
drag, startPoint x: 202, startPoint y: 97, endPoint x: 219, endPoint y: 105, distance: 18.9
click at [202, 97] on mat-icon "arrow_back" at bounding box center [202, 96] width 18 height 18
